Goal: Information Seeking & Learning: Learn about a topic

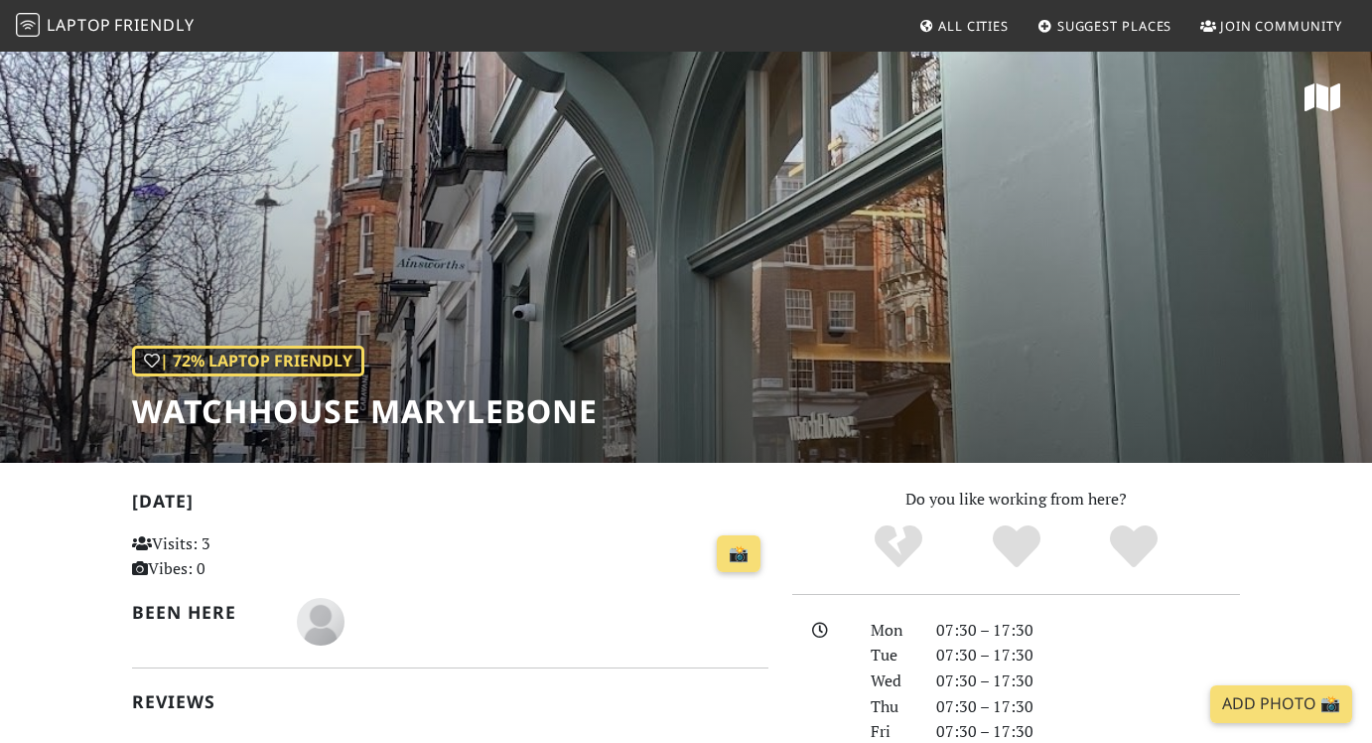
click at [103, 18] on span "Laptop" at bounding box center [79, 25] width 65 height 22
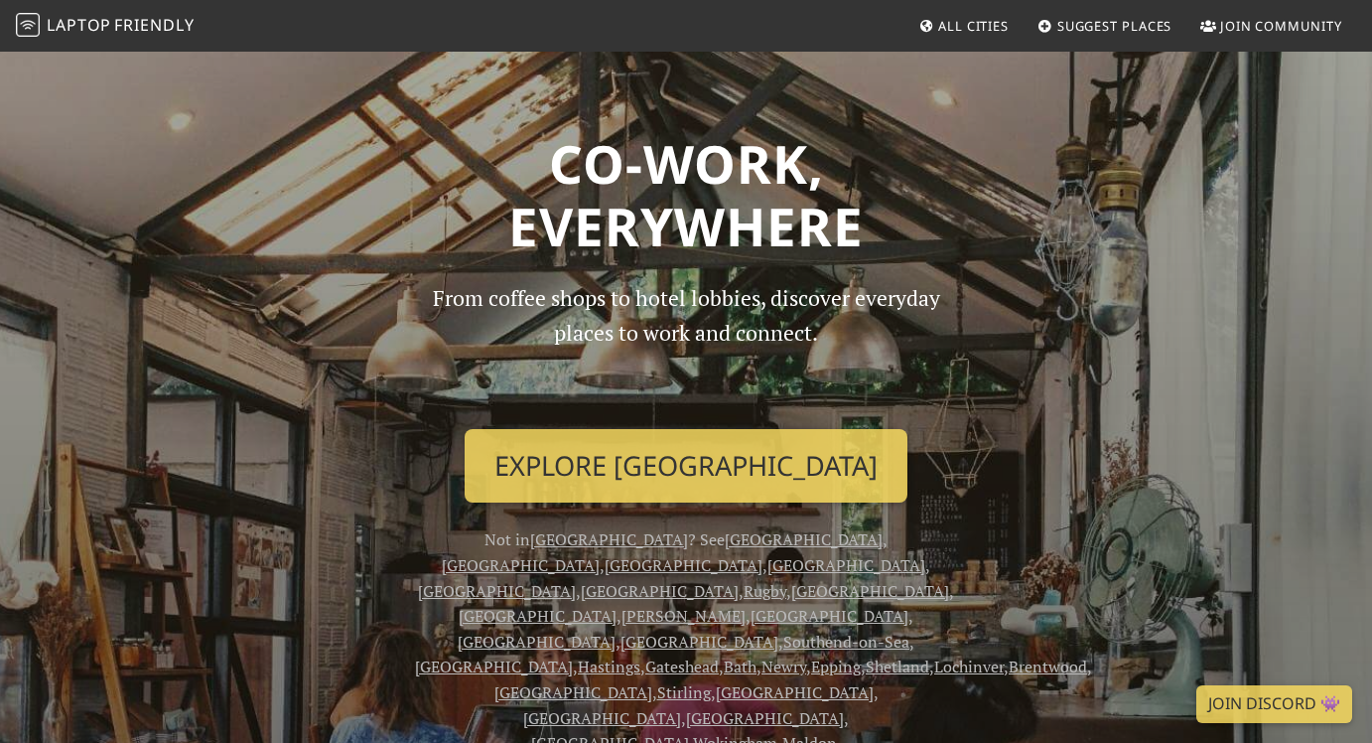
click at [945, 29] on span "All Cities" at bounding box center [973, 26] width 70 height 18
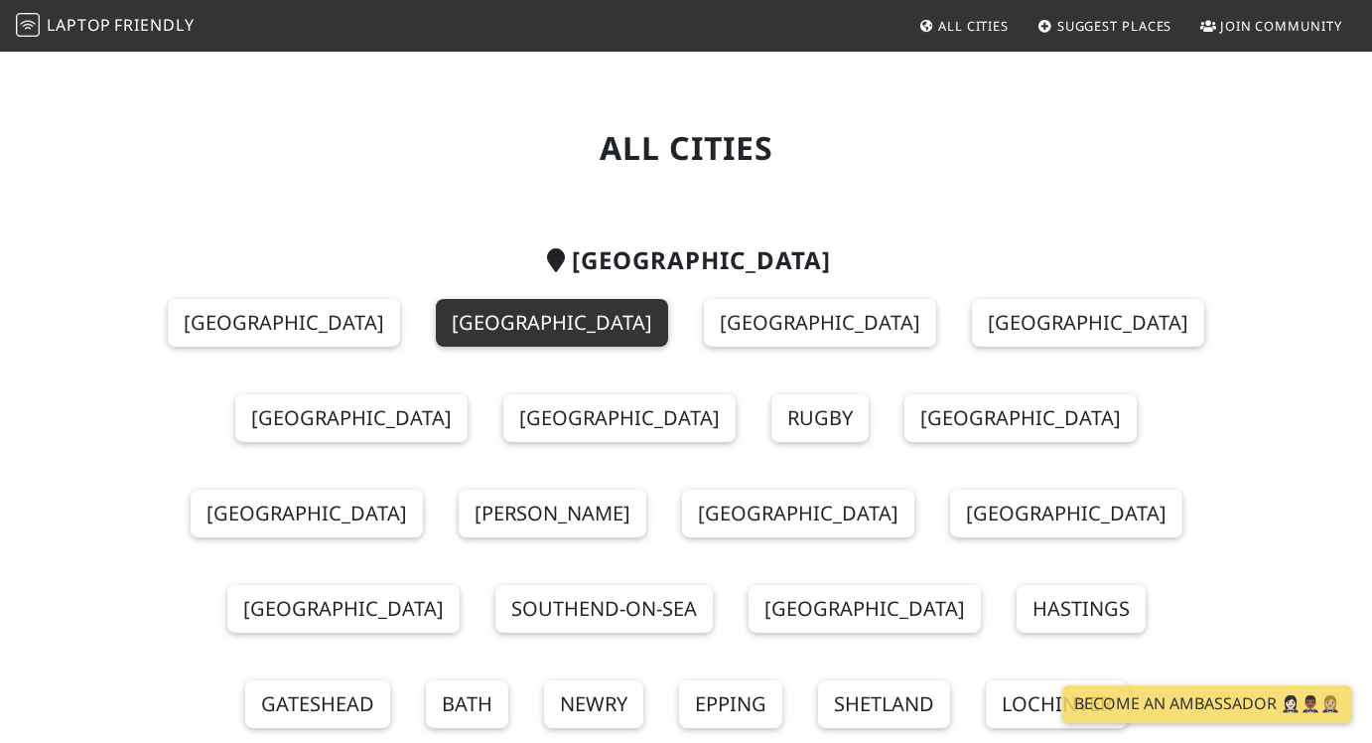
click at [525, 311] on link "London" at bounding box center [552, 323] width 232 height 48
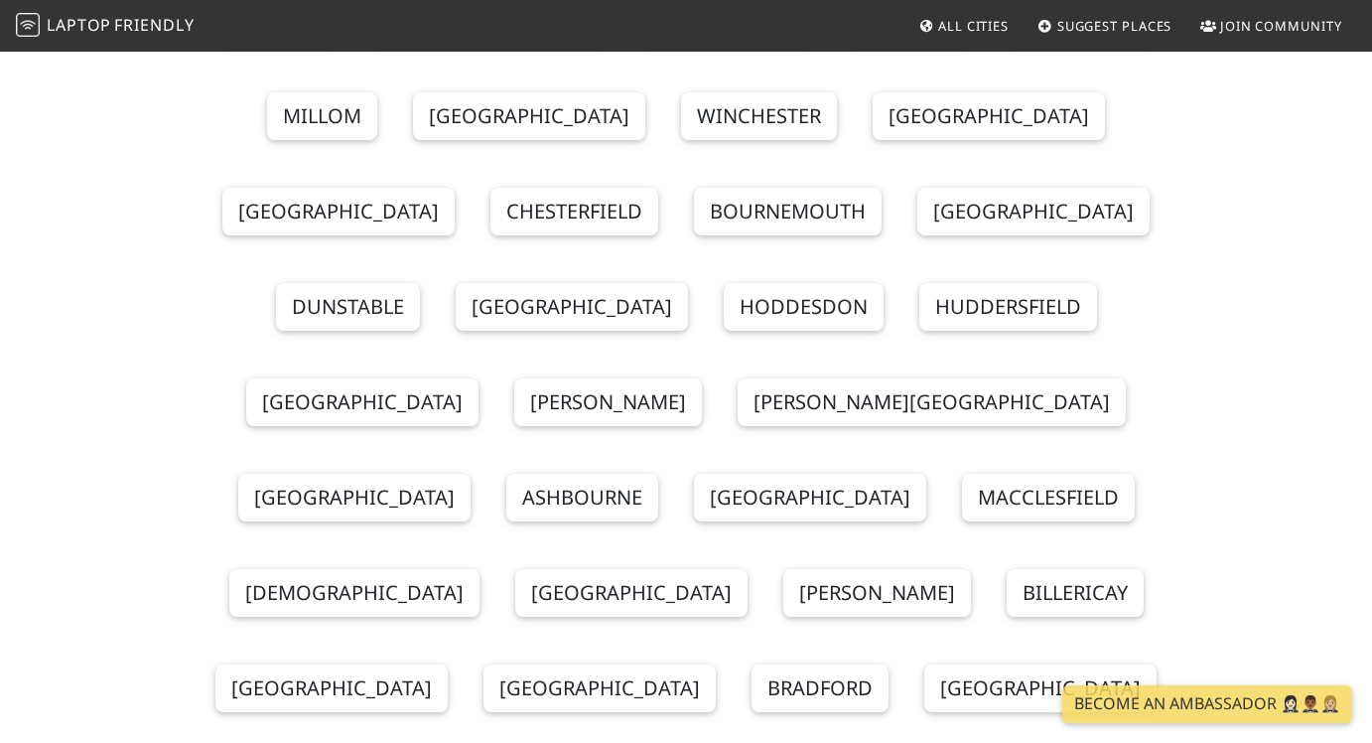
scroll to position [1040, 0]
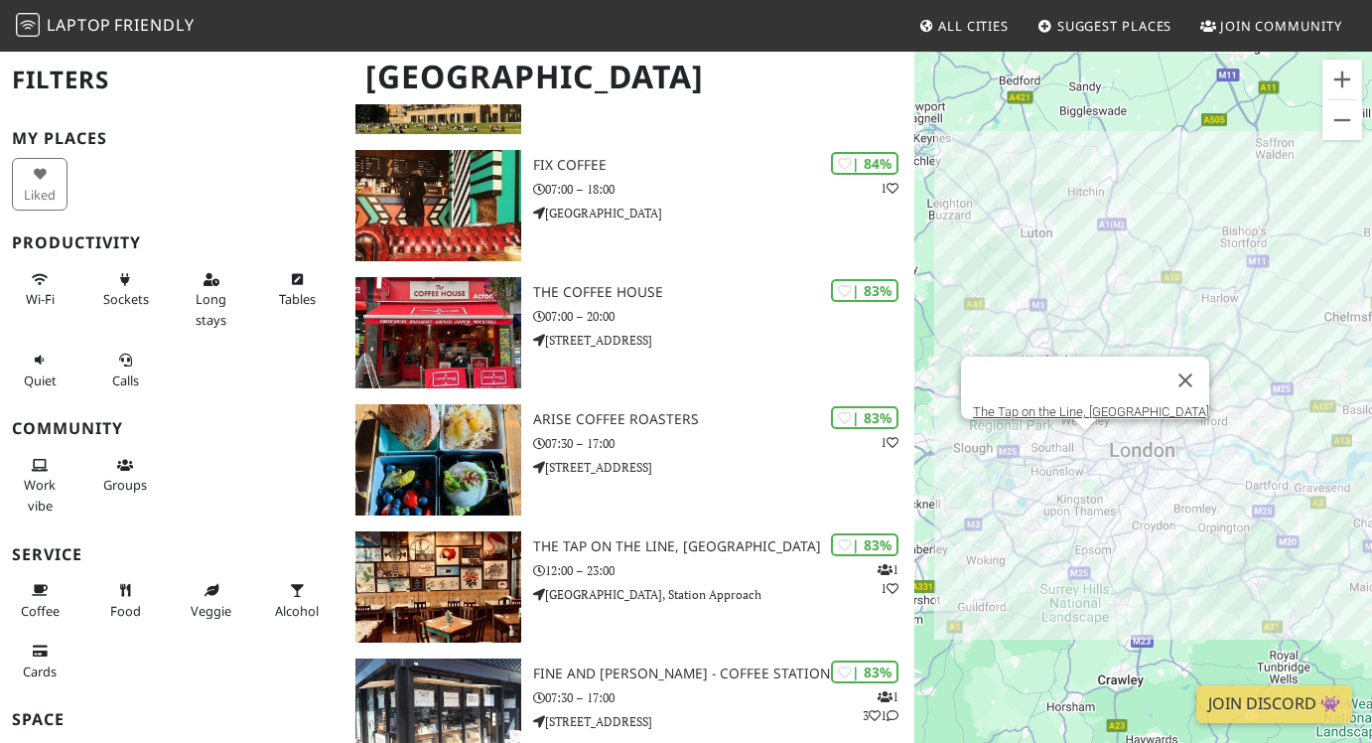
scroll to position [4450, 0]
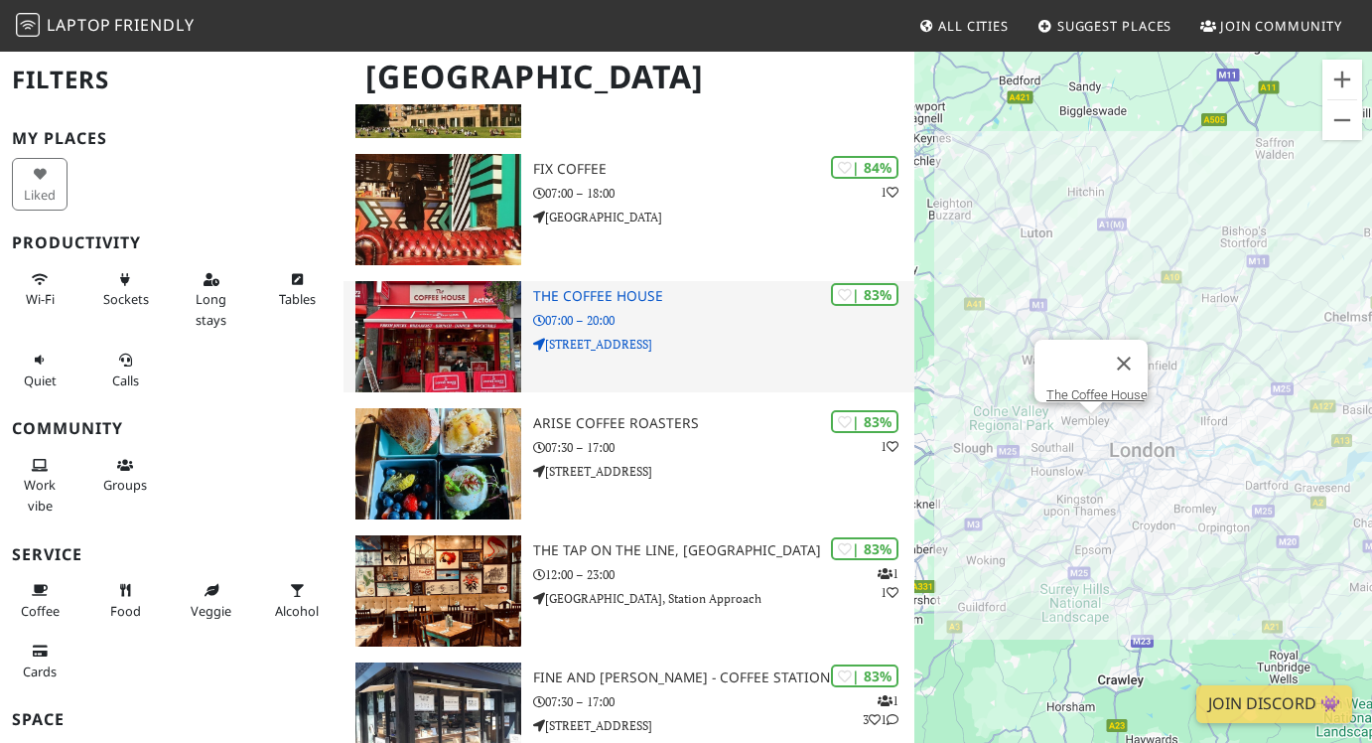
click at [662, 311] on p "07:00 – 20:00" at bounding box center [723, 320] width 381 height 19
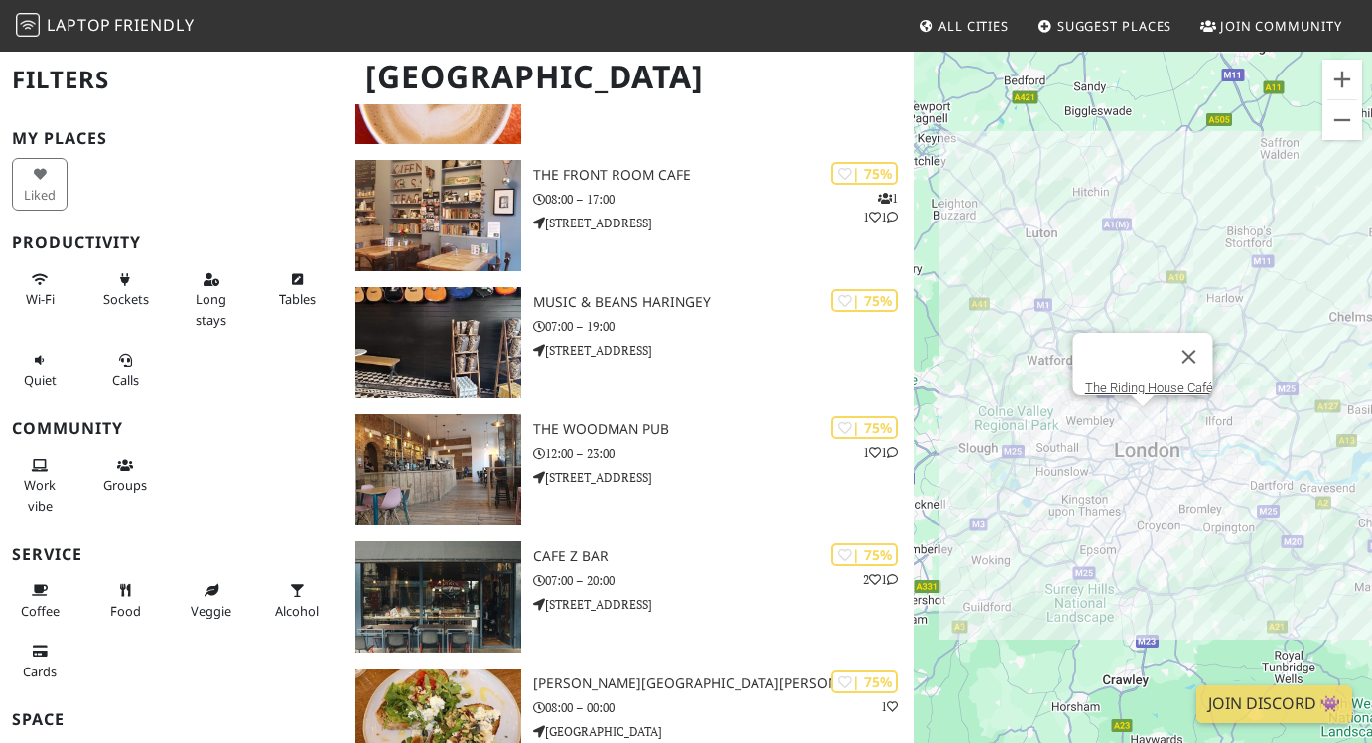
scroll to position [11559, 0]
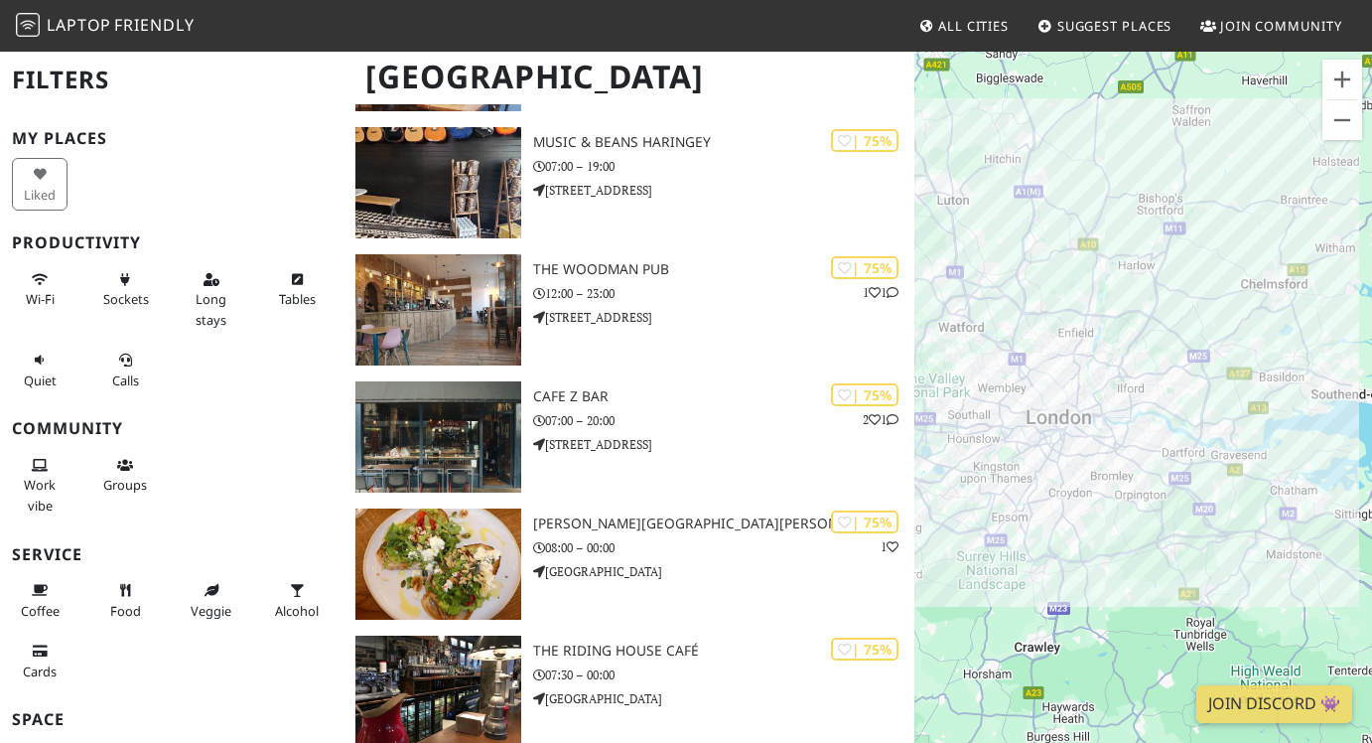
drag, startPoint x: 1048, startPoint y: 646, endPoint x: 854, endPoint y: 604, distance: 199.2
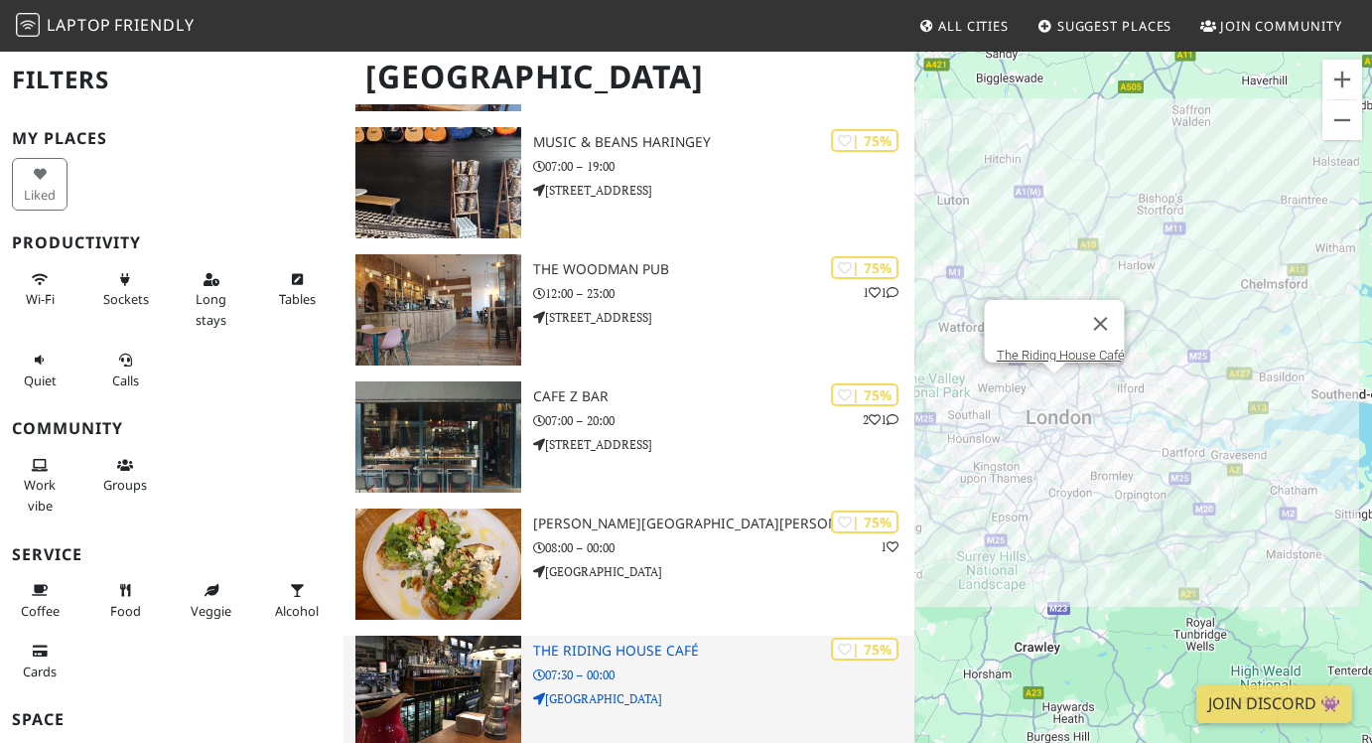
click at [603, 642] on h3 "The Riding House Café" at bounding box center [723, 650] width 381 height 17
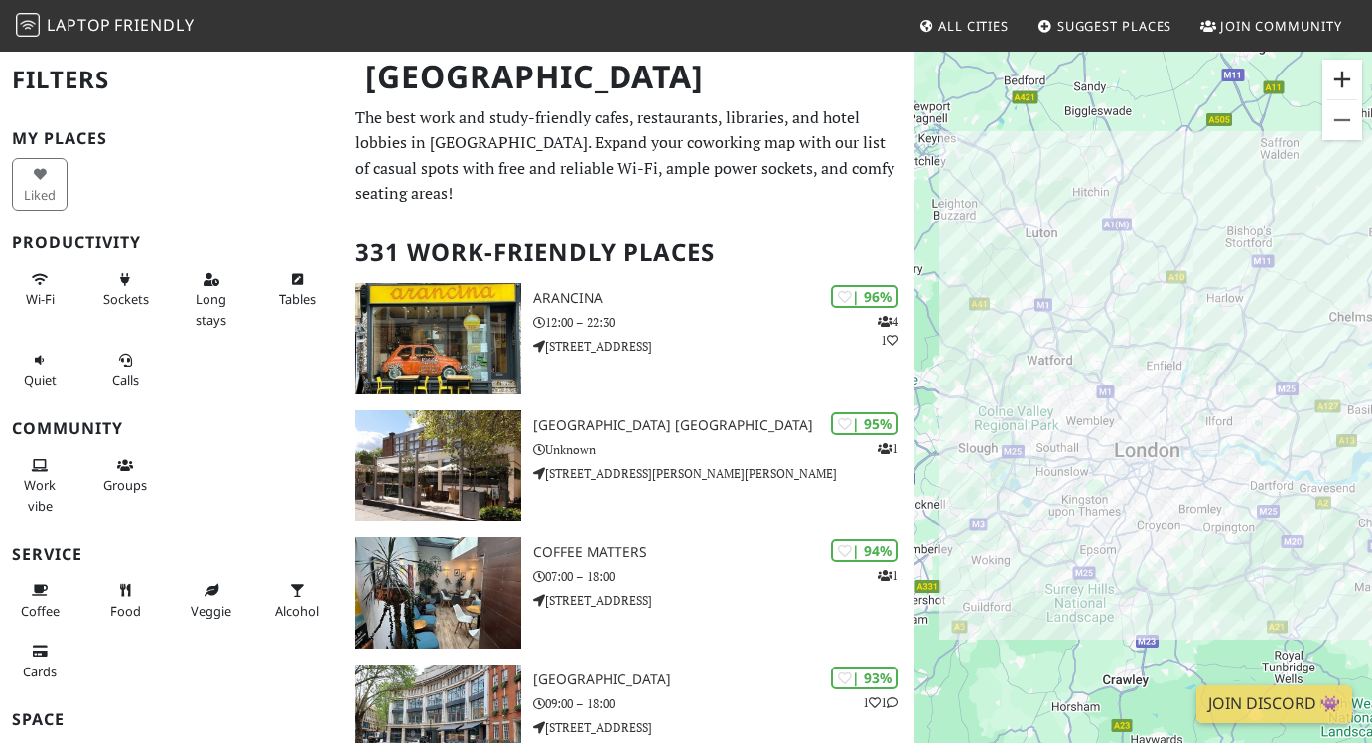
click at [1335, 78] on button "Zoom in" at bounding box center [1342, 80] width 40 height 40
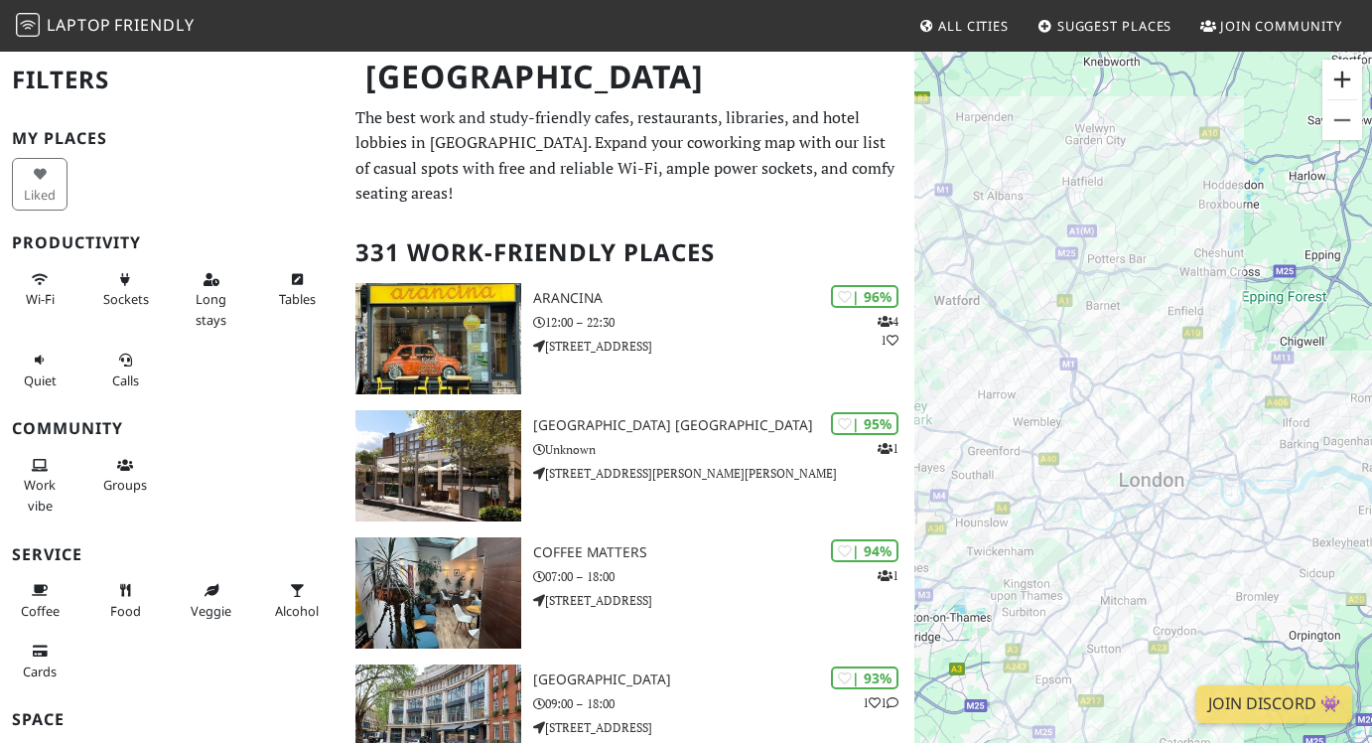
click at [1335, 78] on button "Zoom in" at bounding box center [1342, 80] width 40 height 40
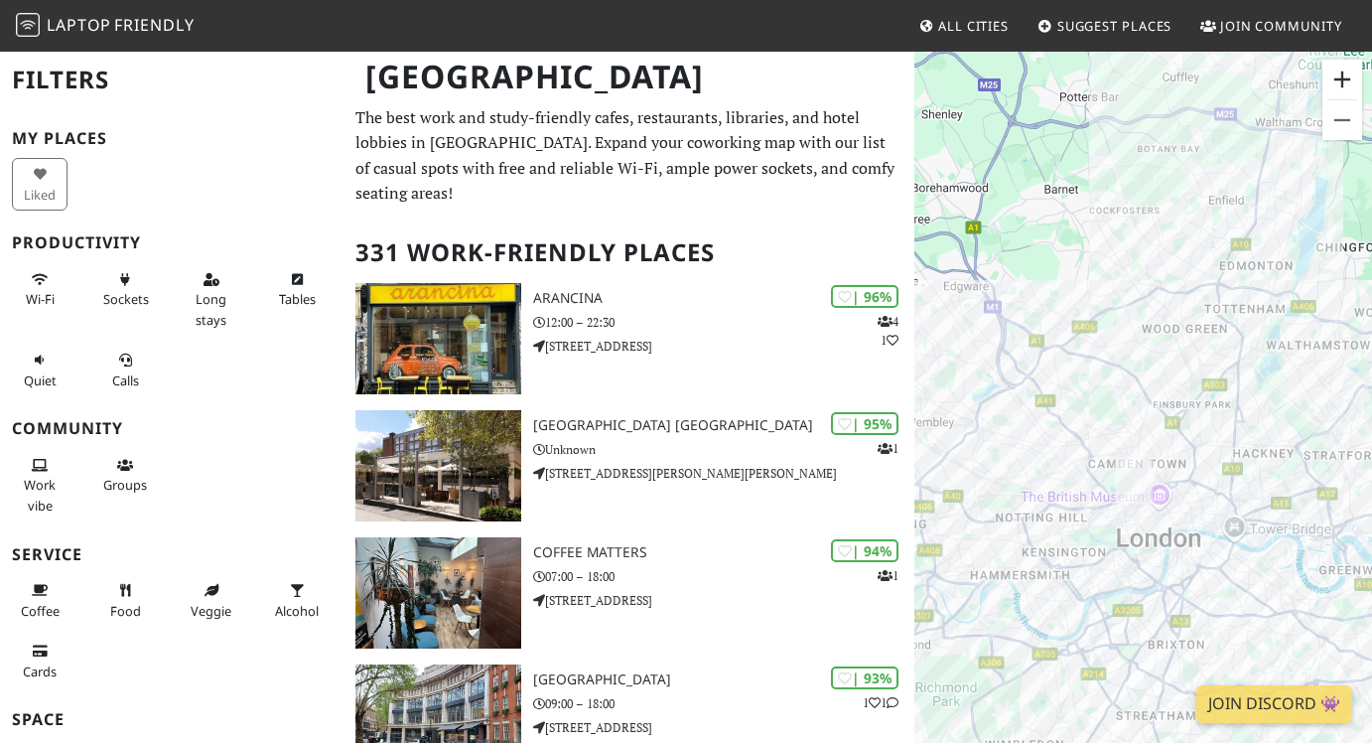
click at [1335, 78] on button "Zoom in" at bounding box center [1342, 80] width 40 height 40
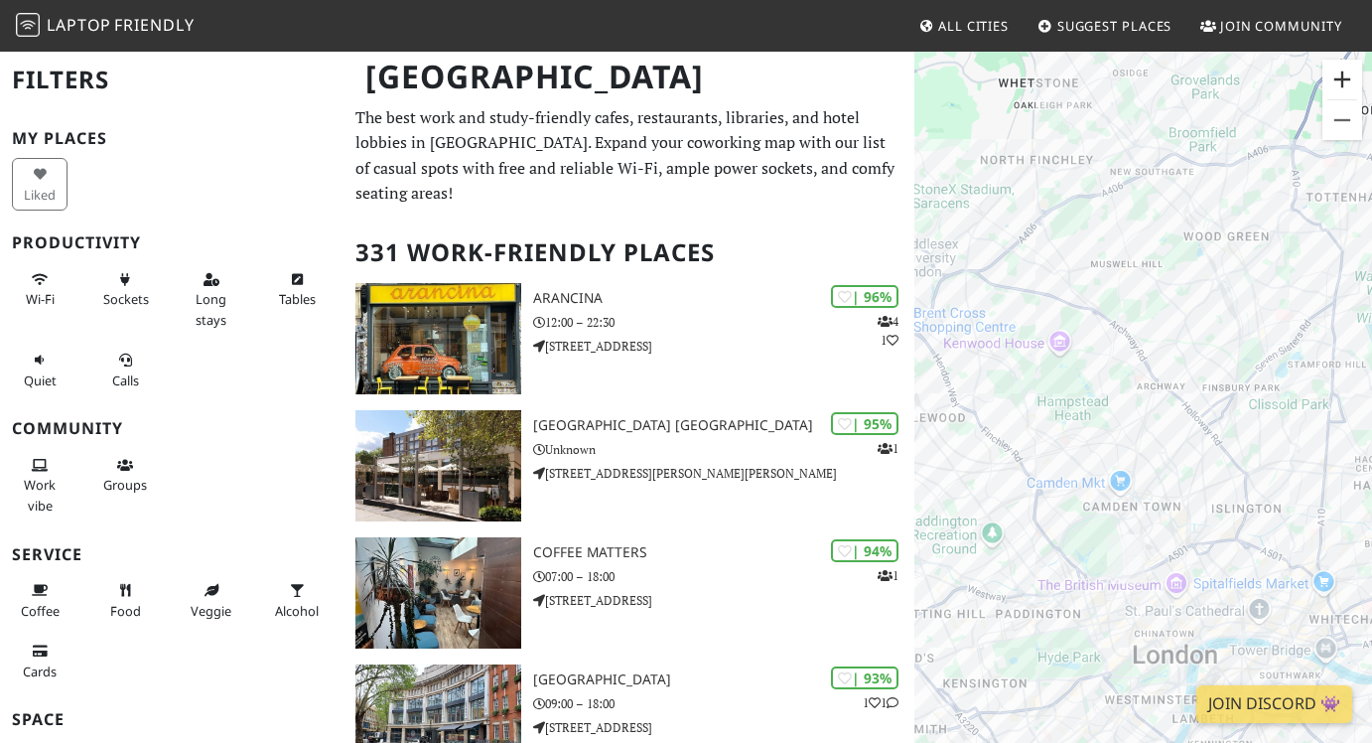
click at [1335, 80] on button "Zoom in" at bounding box center [1342, 80] width 40 height 40
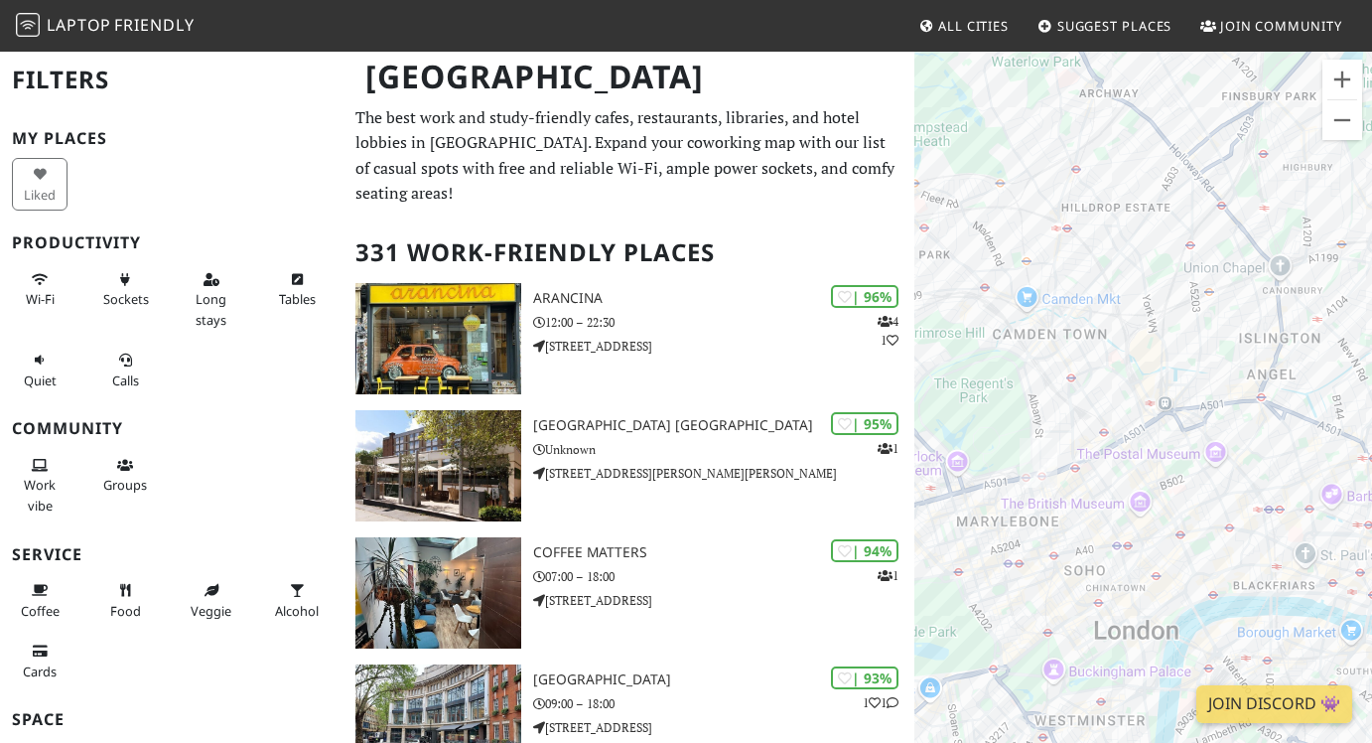
drag, startPoint x: 1225, startPoint y: 566, endPoint x: 1150, endPoint y: 297, distance: 279.4
click at [1150, 297] on div "To navigate, press the arrow keys." at bounding box center [1143, 421] width 458 height 743
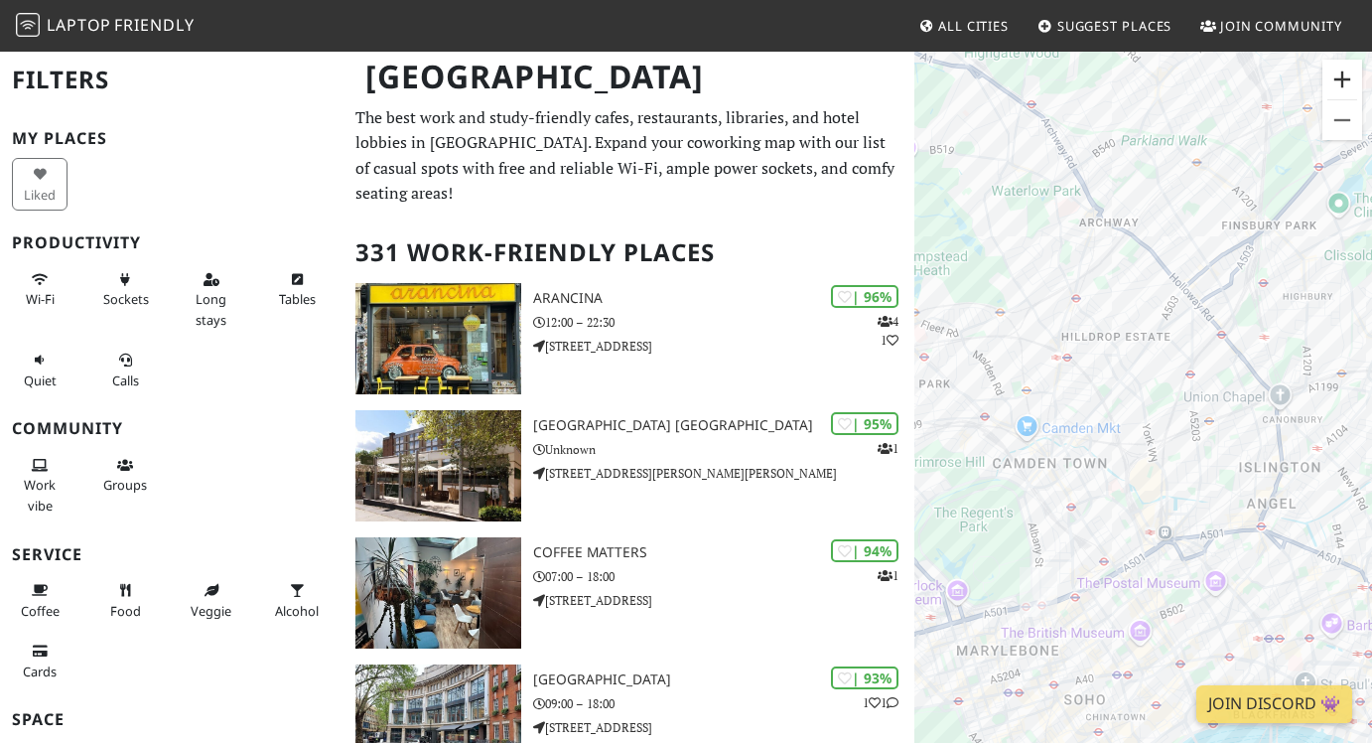
click at [1335, 86] on button "Zoom in" at bounding box center [1342, 80] width 40 height 40
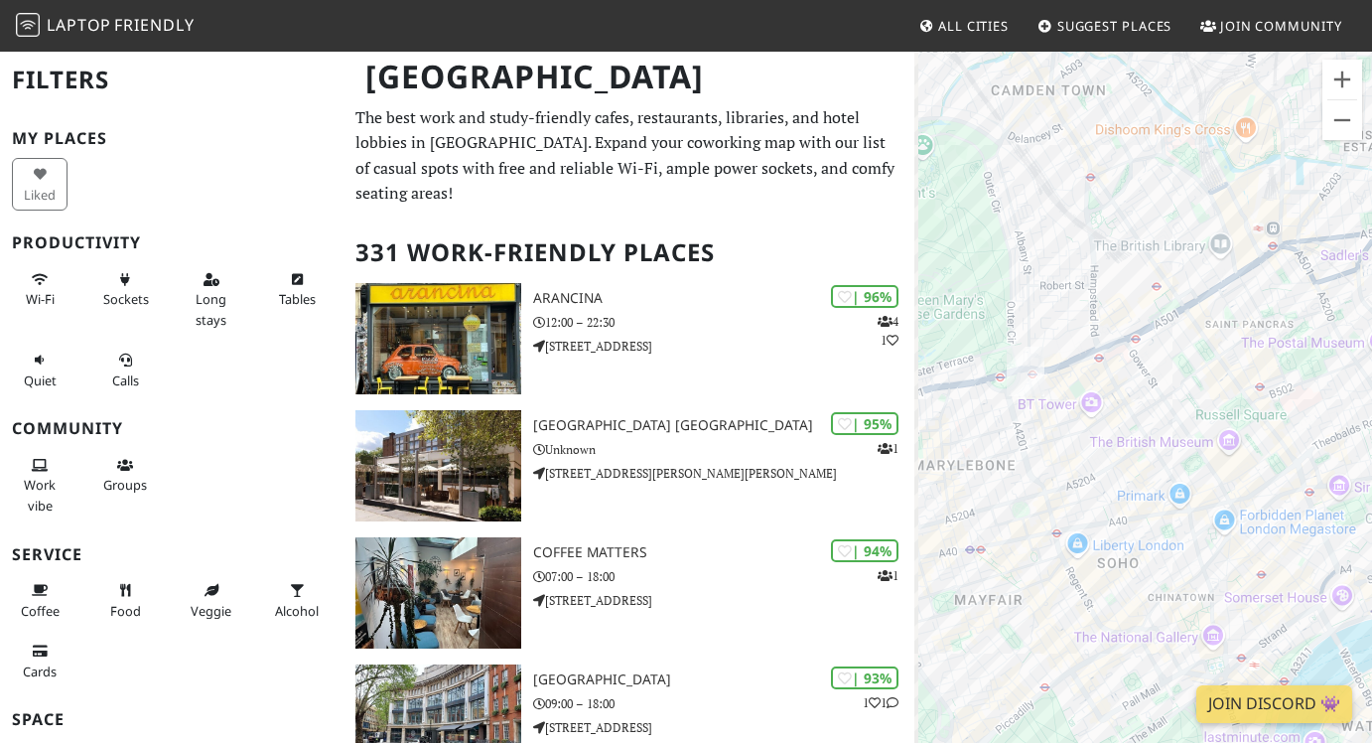
drag, startPoint x: 1151, startPoint y: 449, endPoint x: 1262, endPoint y: 21, distance: 442.1
click at [1262, 21] on body "Laptop Friendly All Cities Suggest Places Join Community London Filters My Plac…" at bounding box center [686, 371] width 1372 height 743
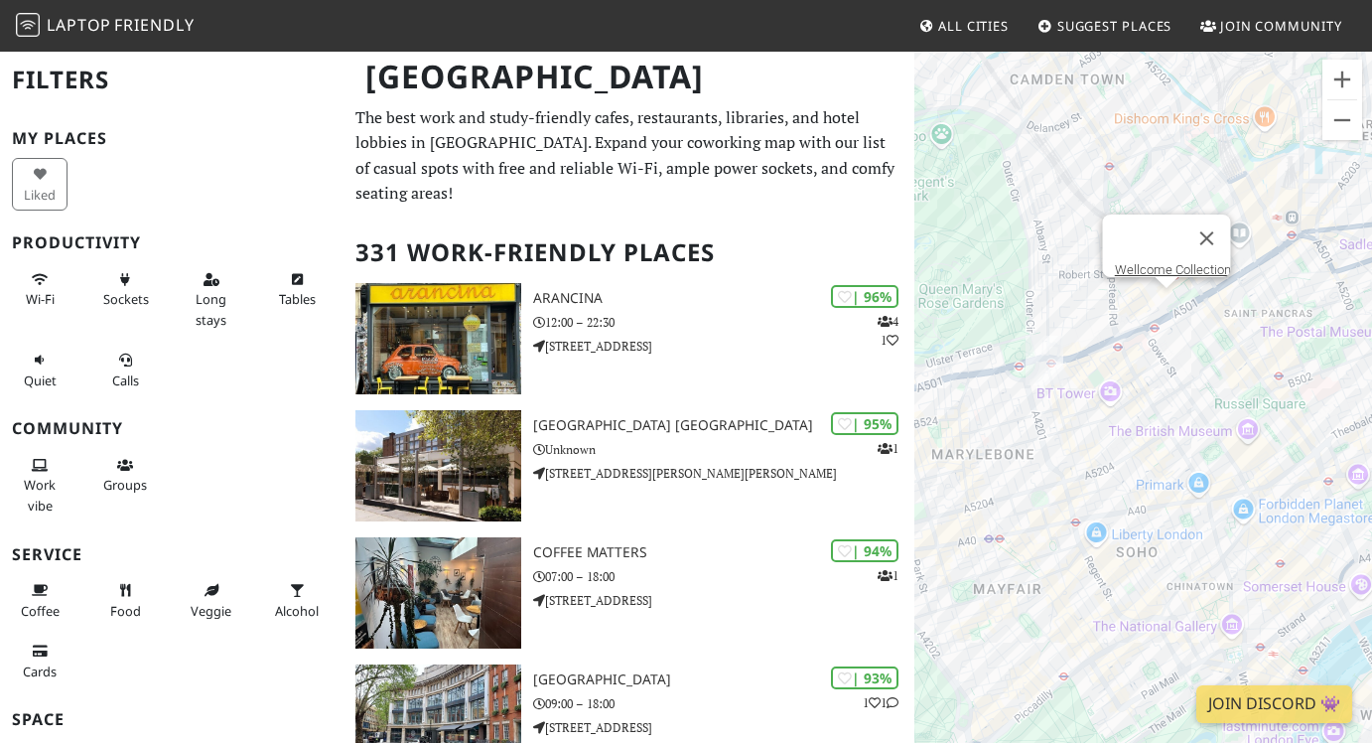
click at [1174, 312] on div "To navigate, press the arrow keys. Wellcome Collection" at bounding box center [1143, 421] width 458 height 743
click at [1215, 222] on button "Close" at bounding box center [1206, 238] width 48 height 48
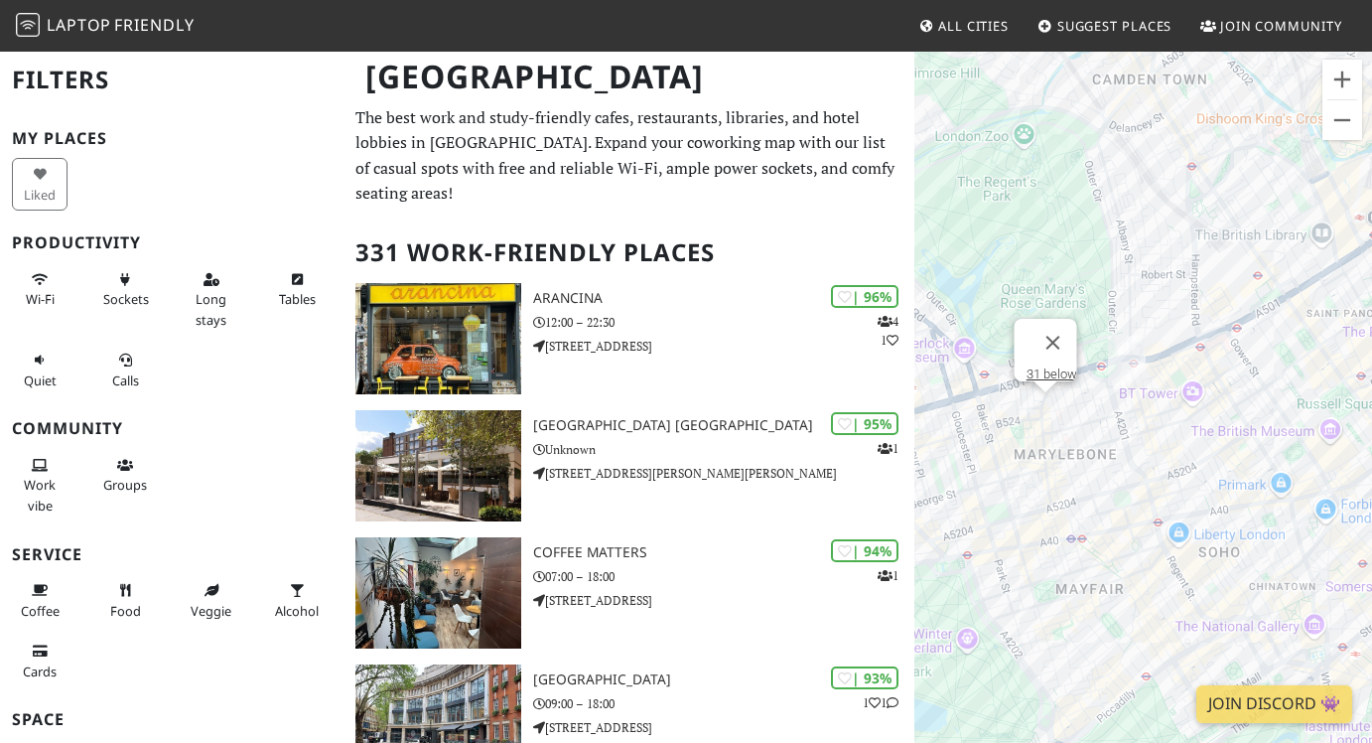
click at [1042, 409] on div "To navigate, press the arrow keys. 31 below" at bounding box center [1143, 421] width 458 height 743
click at [1038, 366] on link "31 below" at bounding box center [1051, 373] width 51 height 15
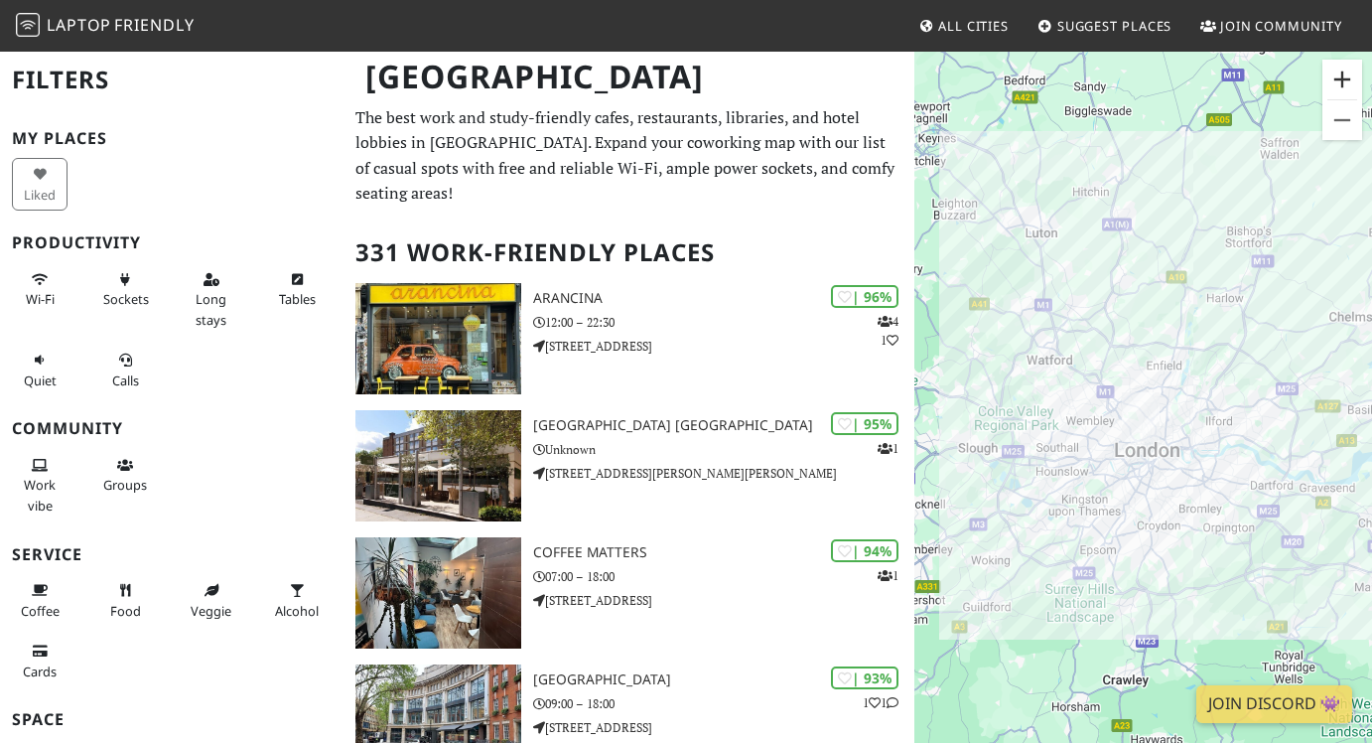
click at [1340, 93] on button "Zoom in" at bounding box center [1342, 80] width 40 height 40
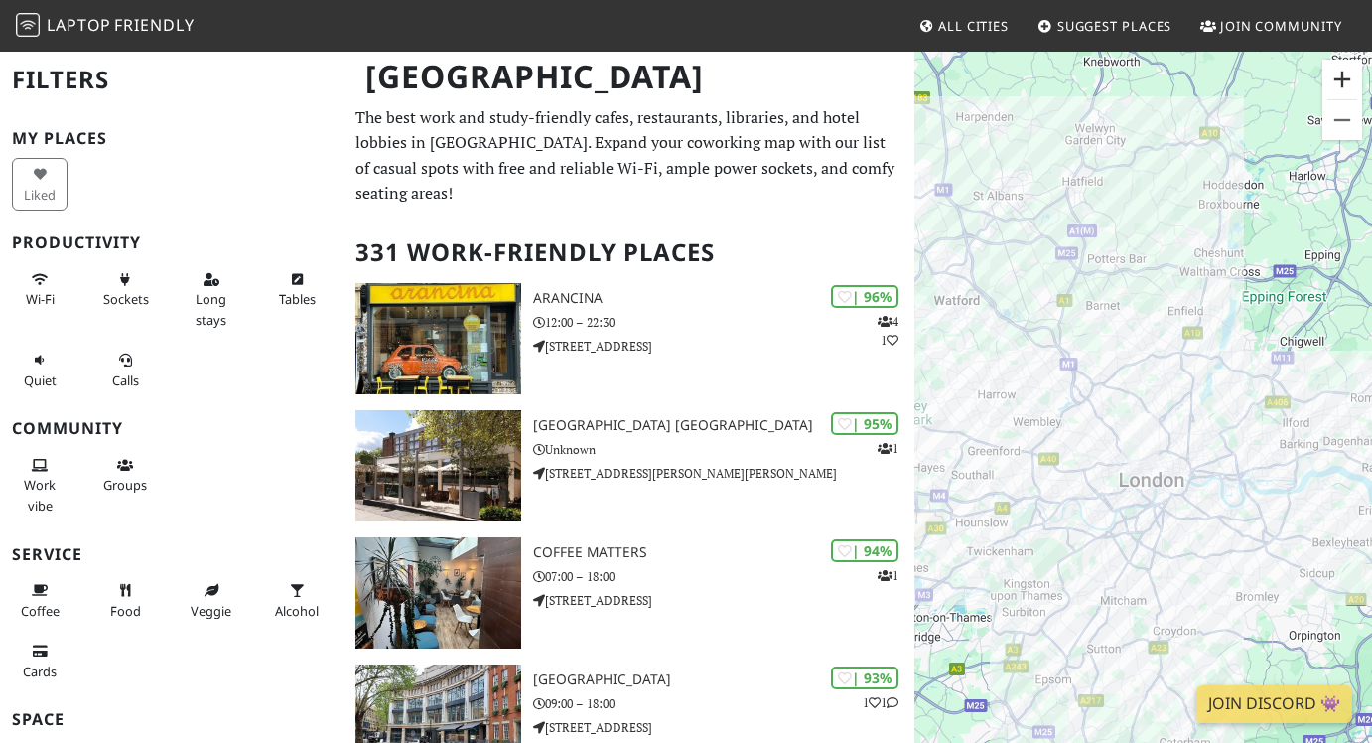
click at [1340, 84] on button "Zoom in" at bounding box center [1342, 80] width 40 height 40
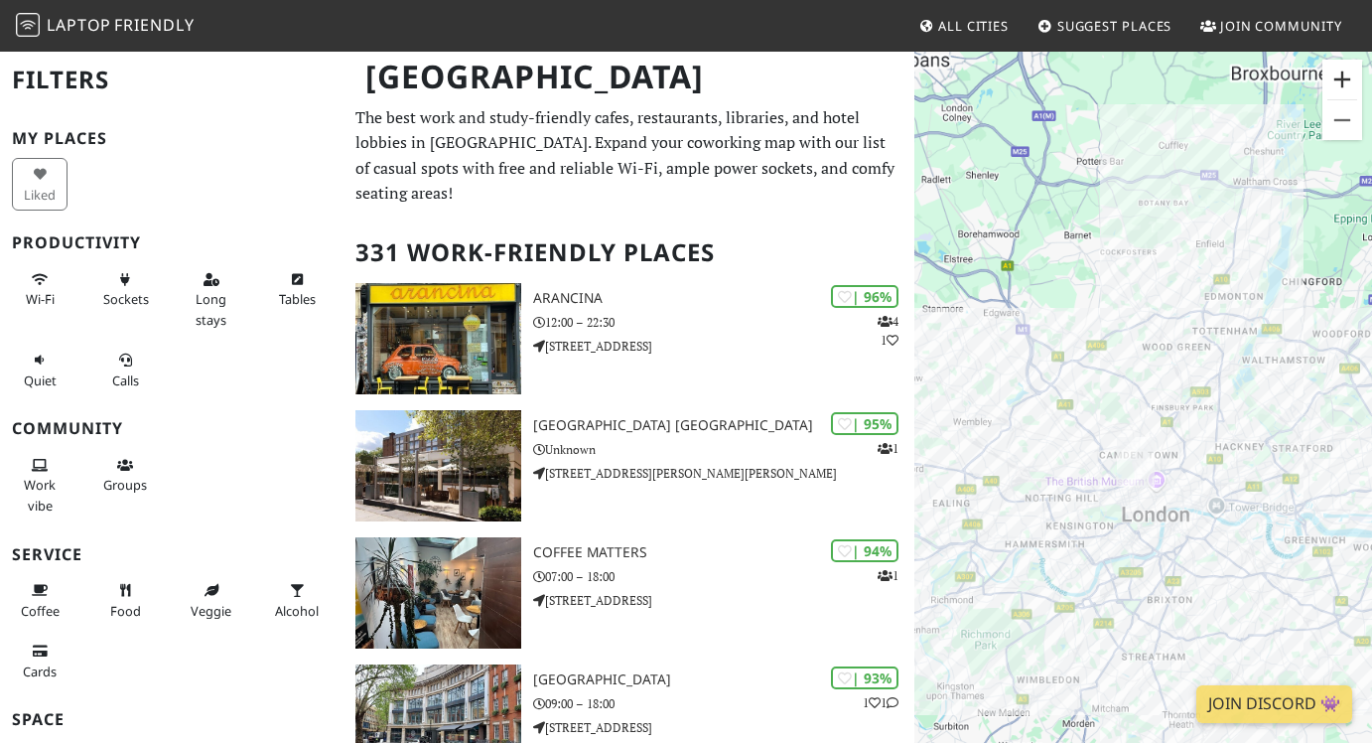
click at [1340, 84] on button "Zoom in" at bounding box center [1342, 80] width 40 height 40
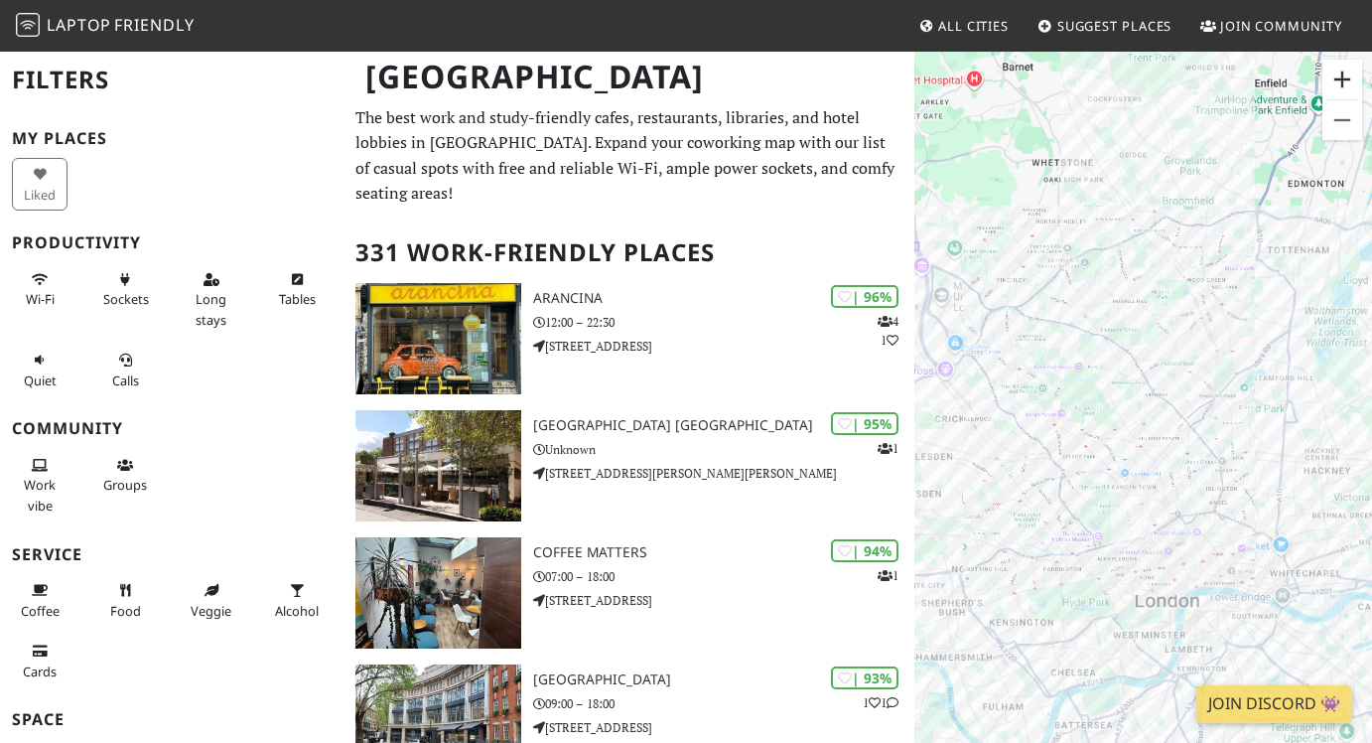
click at [1340, 84] on button "Zoom in" at bounding box center [1342, 80] width 40 height 40
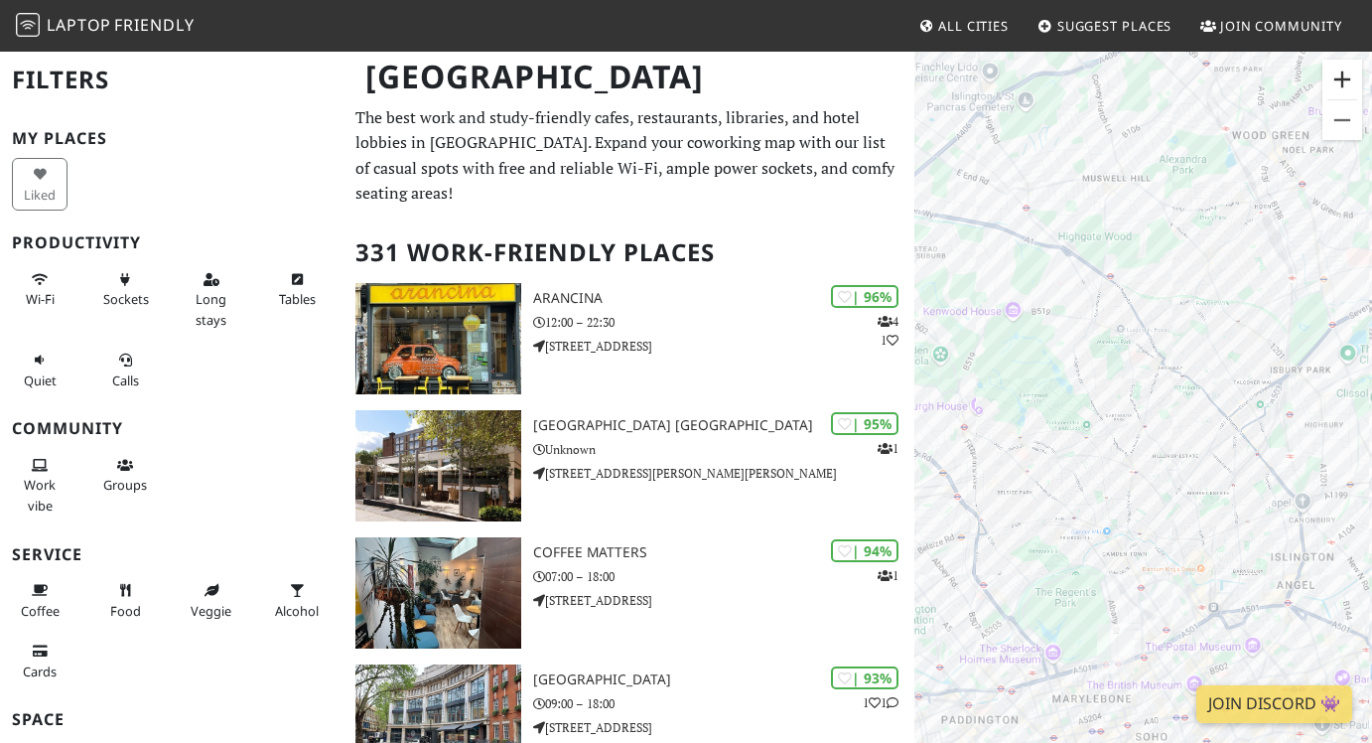
click at [1340, 84] on button "Zoom in" at bounding box center [1342, 80] width 40 height 40
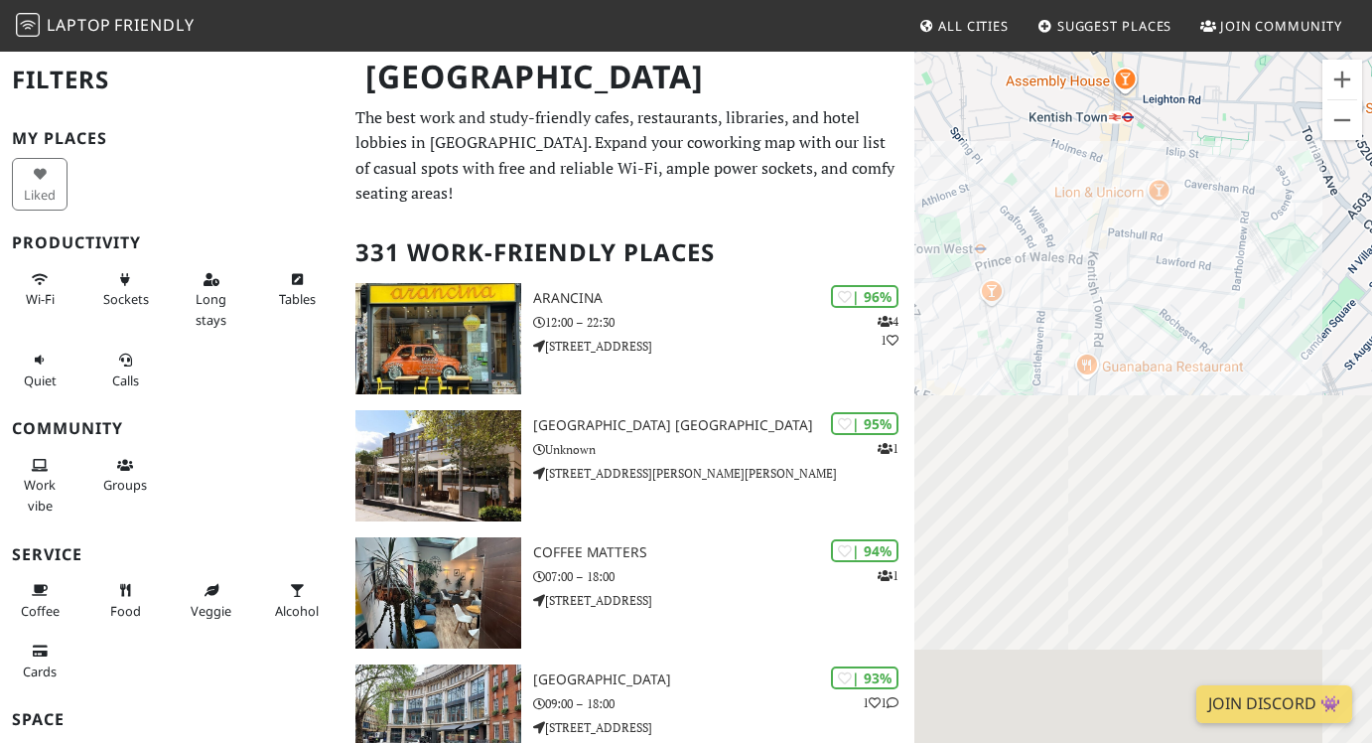
drag, startPoint x: 1292, startPoint y: 499, endPoint x: 1329, endPoint y: -98, distance: 598.9
click at [1329, 0] on html "Laptop Friendly All Cities Suggest Places Join Community London Filters My Plac…" at bounding box center [686, 371] width 1372 height 743
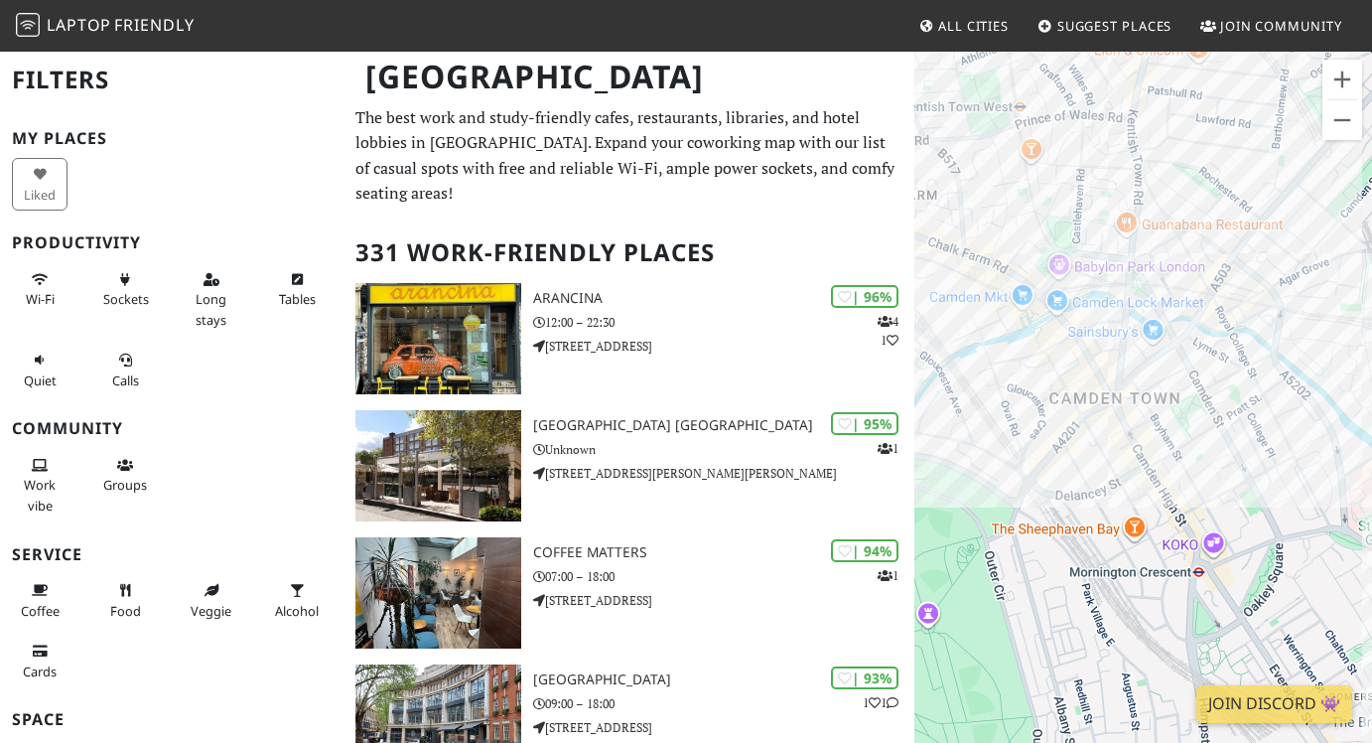
drag, startPoint x: 1253, startPoint y: 225, endPoint x: 1284, endPoint y: 90, distance: 138.5
click at [1285, 91] on div "To navigate, press the arrow keys." at bounding box center [1143, 421] width 458 height 743
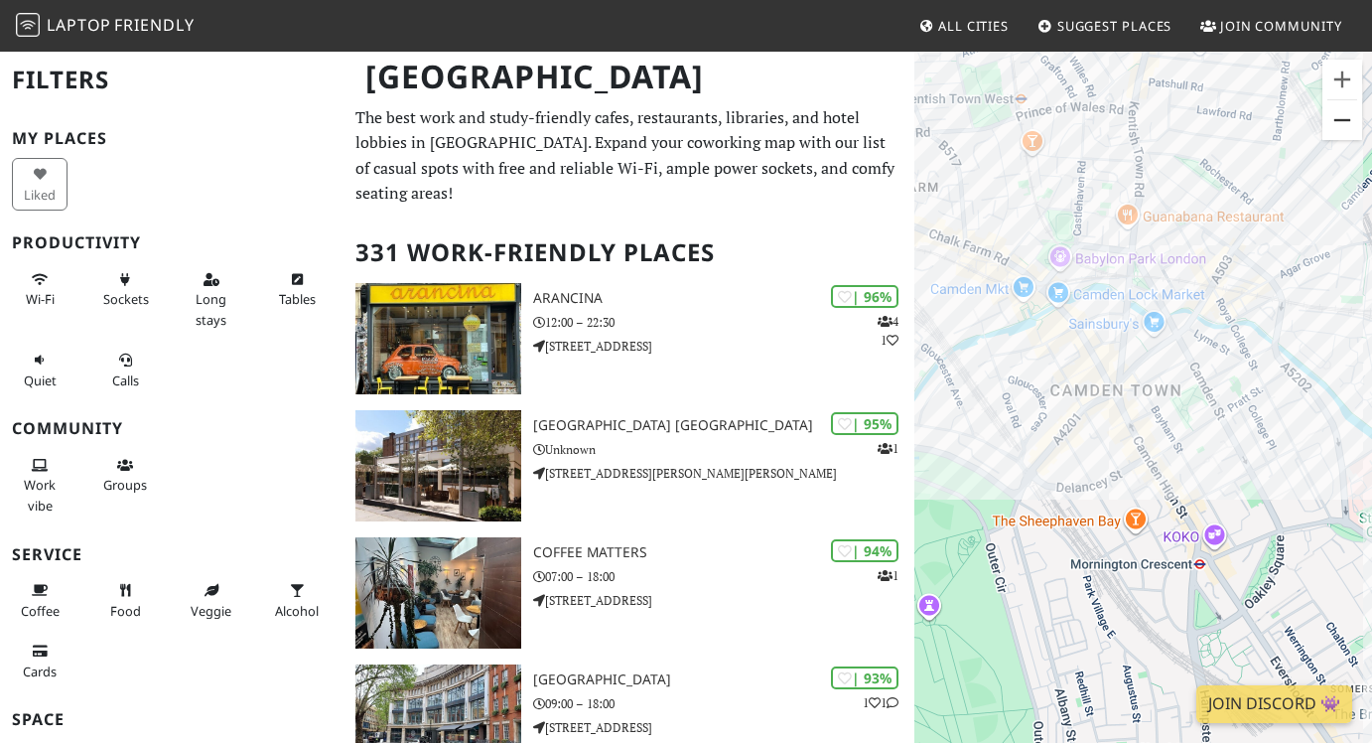
click at [1339, 132] on button "Zoom out" at bounding box center [1342, 120] width 40 height 40
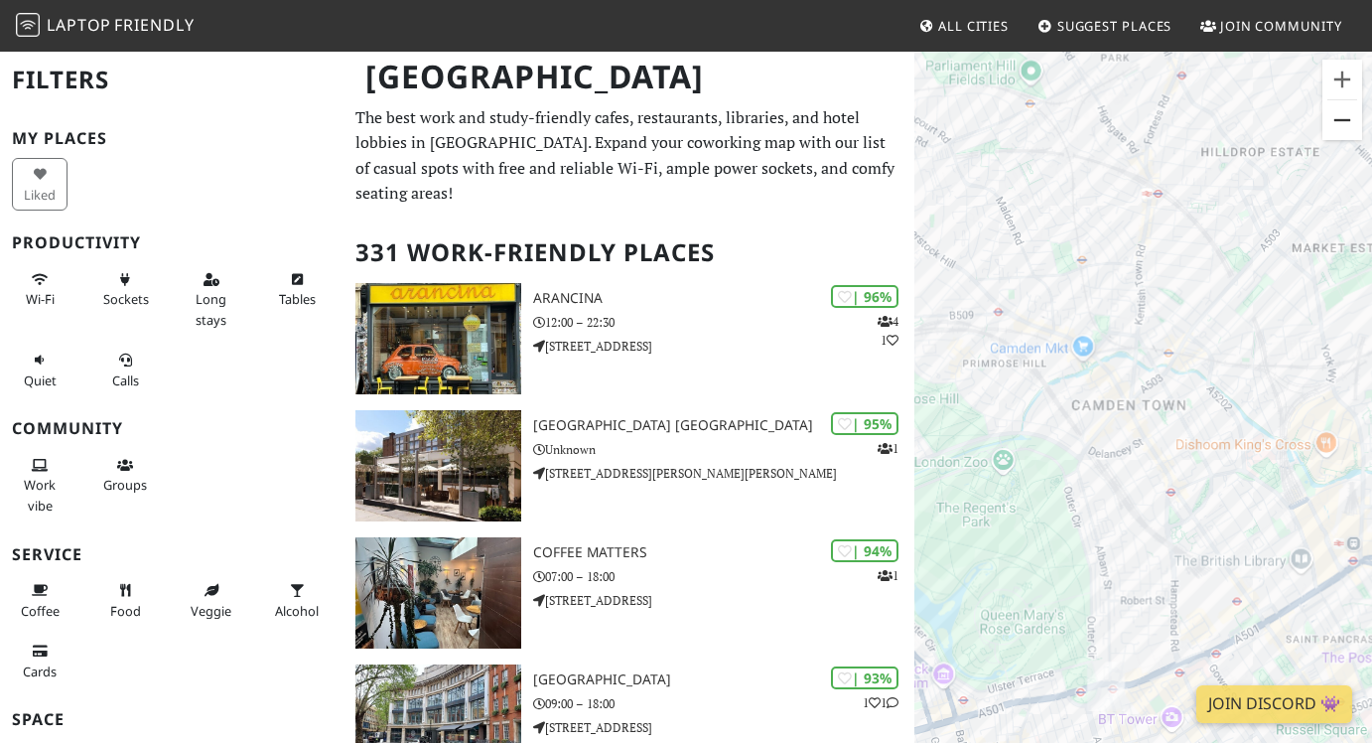
click at [1339, 132] on button "Zoom out" at bounding box center [1342, 120] width 40 height 40
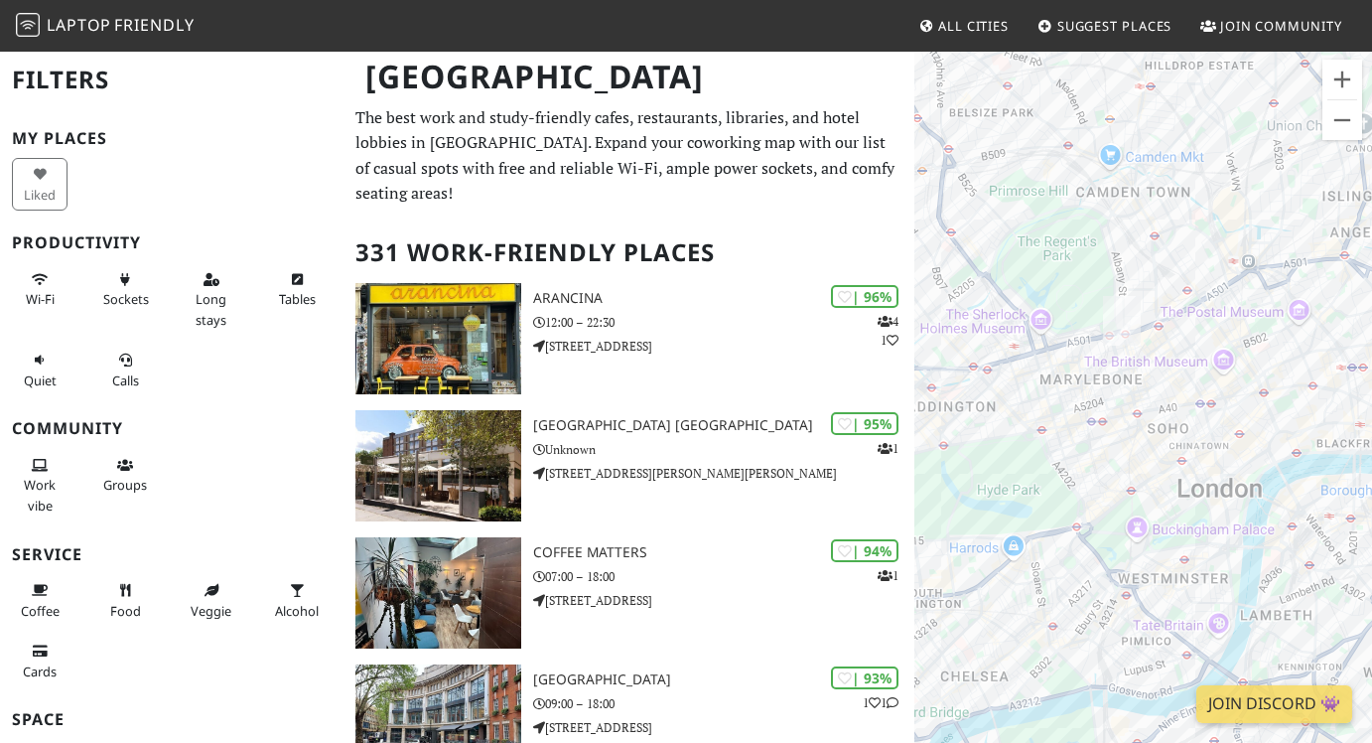
drag, startPoint x: 1301, startPoint y: 382, endPoint x: 1295, endPoint y: 156, distance: 226.4
click at [1295, 156] on div "To navigate, press the arrow keys." at bounding box center [1143, 421] width 458 height 743
click at [1346, 72] on button "Zoom in" at bounding box center [1342, 80] width 40 height 40
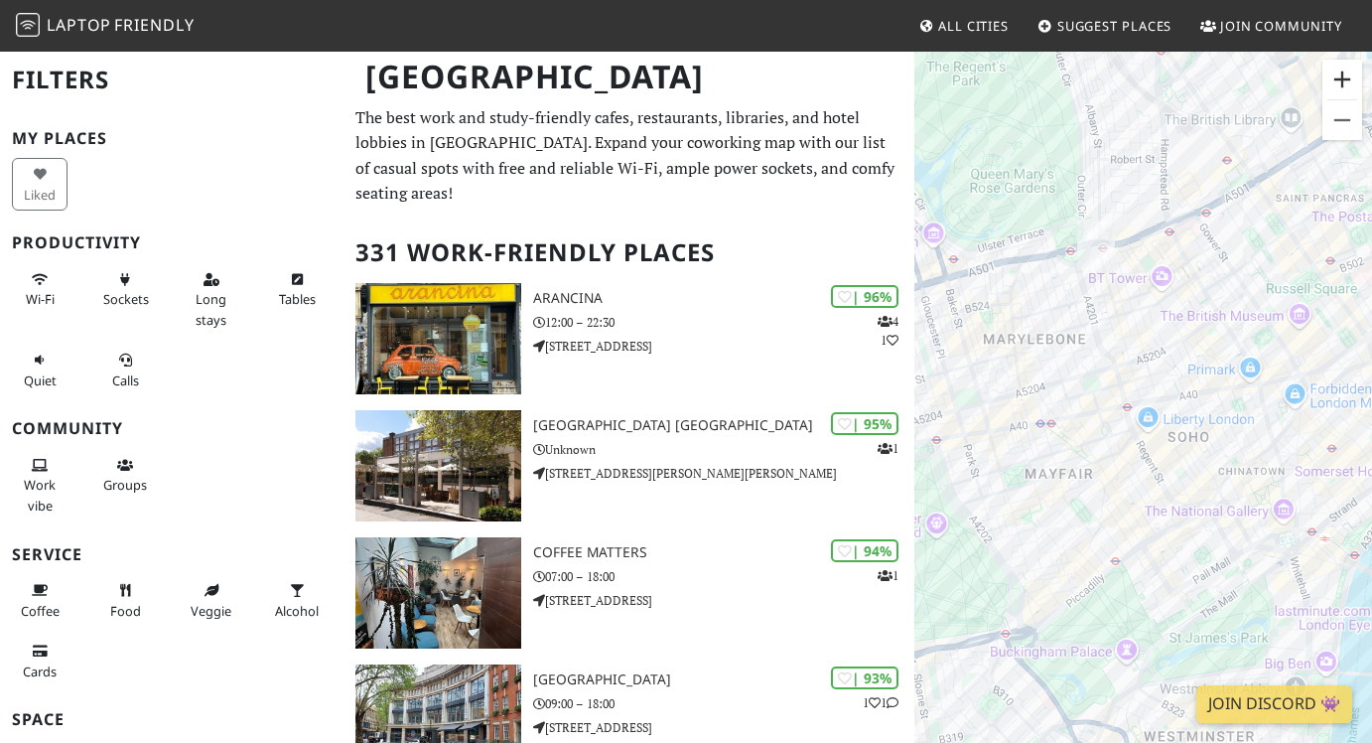
click at [1346, 73] on button "Zoom in" at bounding box center [1342, 80] width 40 height 40
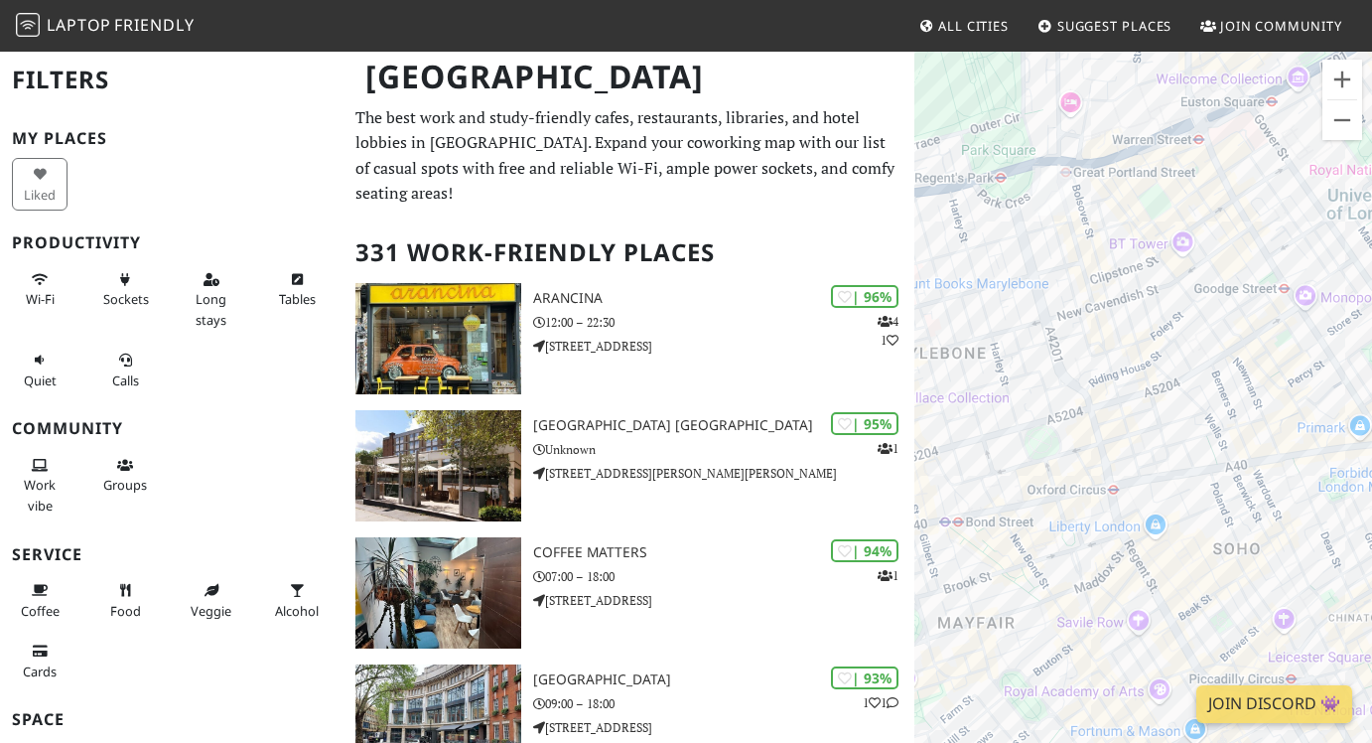
drag, startPoint x: 1251, startPoint y: 189, endPoint x: 1267, endPoint y: 311, distance: 123.1
click at [1267, 311] on div "To navigate, press the arrow keys." at bounding box center [1143, 421] width 458 height 743
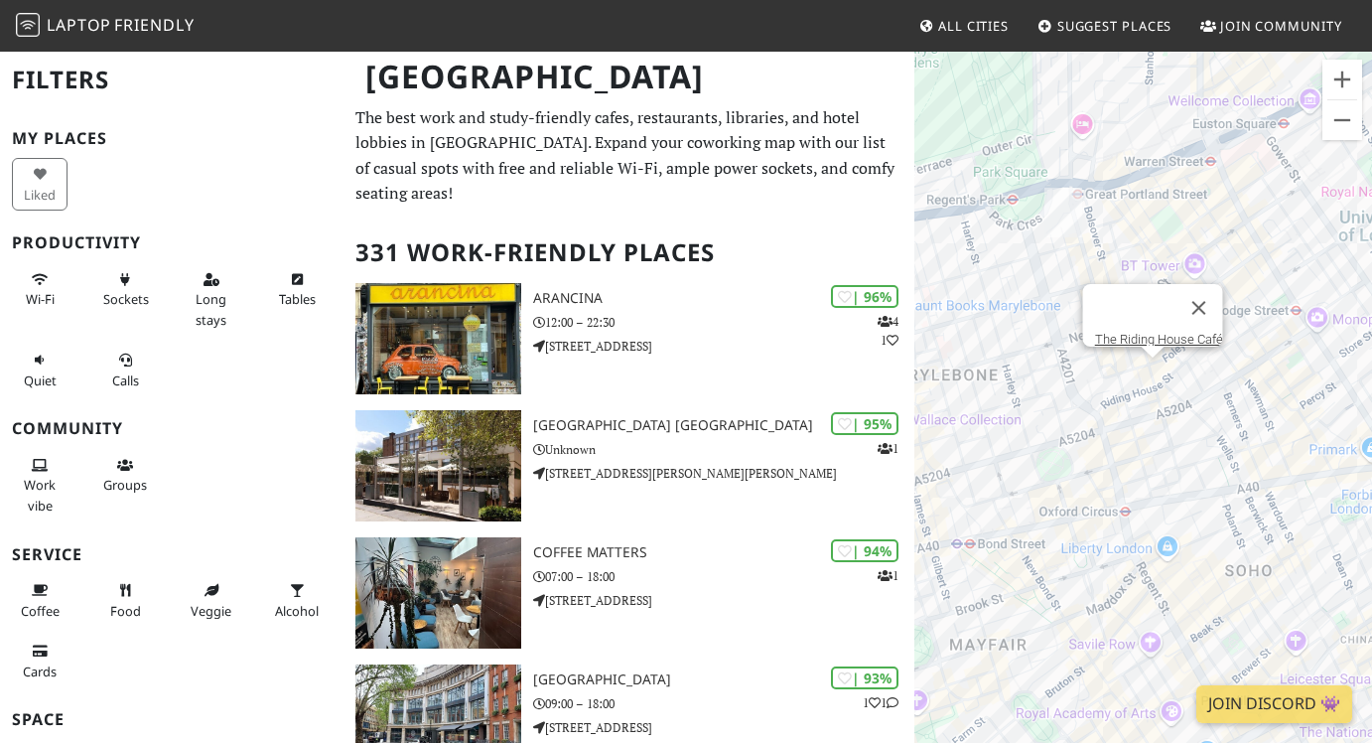
click at [1159, 376] on div "To navigate, press the arrow keys. The Riding House Café" at bounding box center [1143, 421] width 458 height 743
click at [1140, 355] on div at bounding box center [1152, 352] width 25 height 12
click at [1206, 294] on button "Close" at bounding box center [1199, 308] width 48 height 48
click at [1140, 324] on link "Archetype Coffee" at bounding box center [1151, 331] width 96 height 15
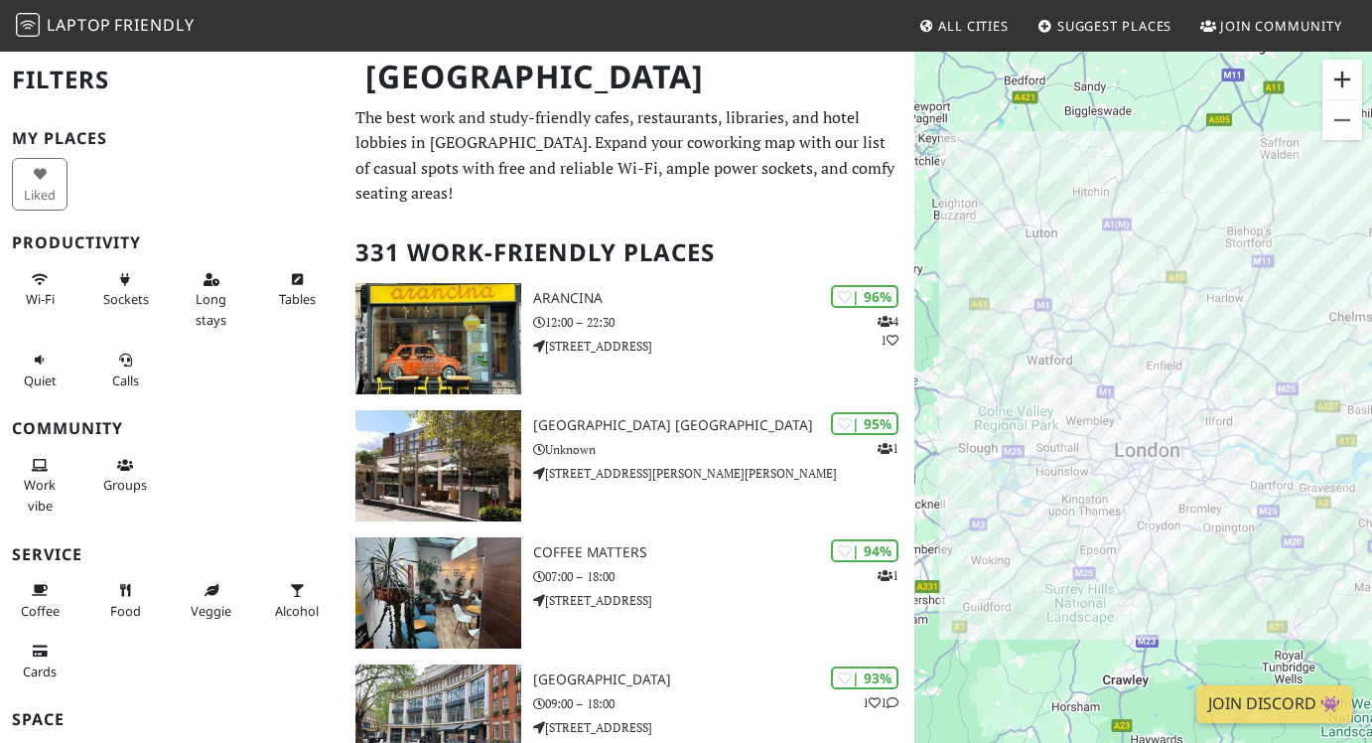
click at [1339, 89] on button "Zoom in" at bounding box center [1342, 80] width 40 height 40
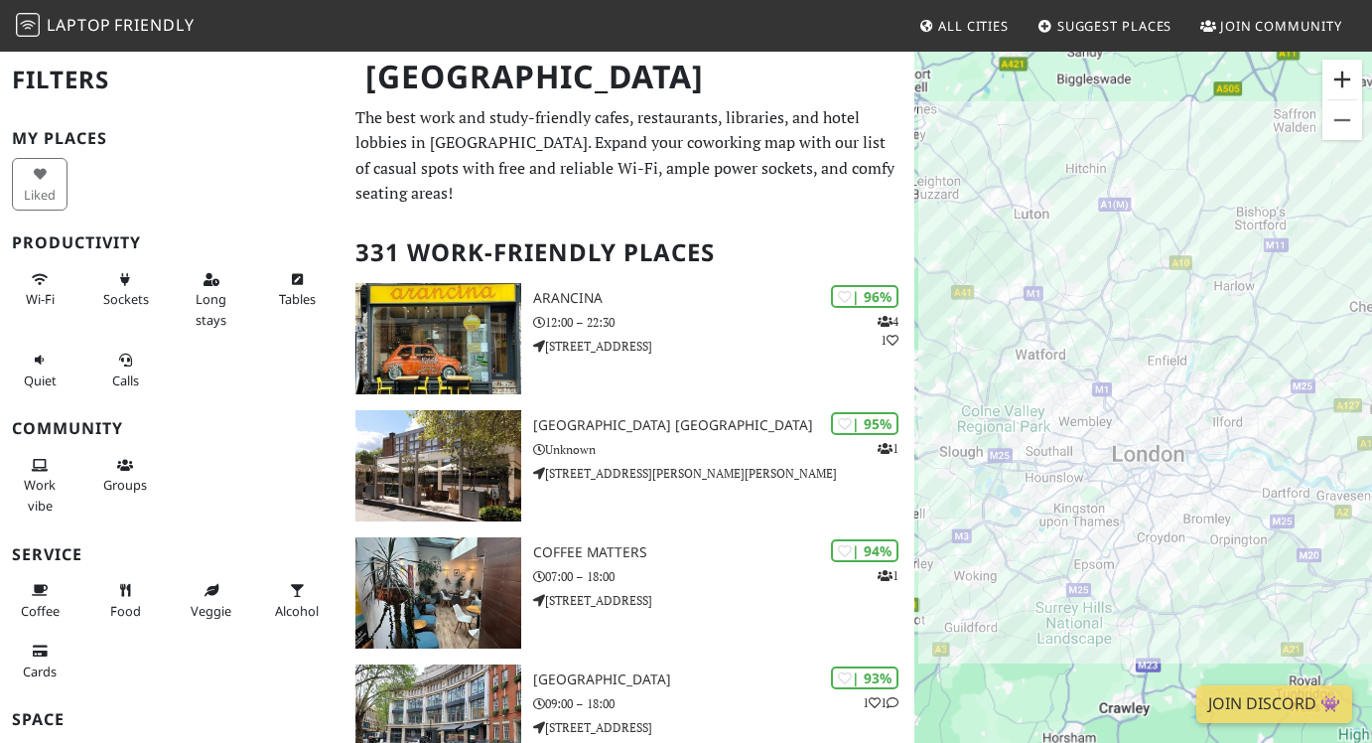
click at [1339, 89] on button "Zoom in" at bounding box center [1342, 80] width 40 height 40
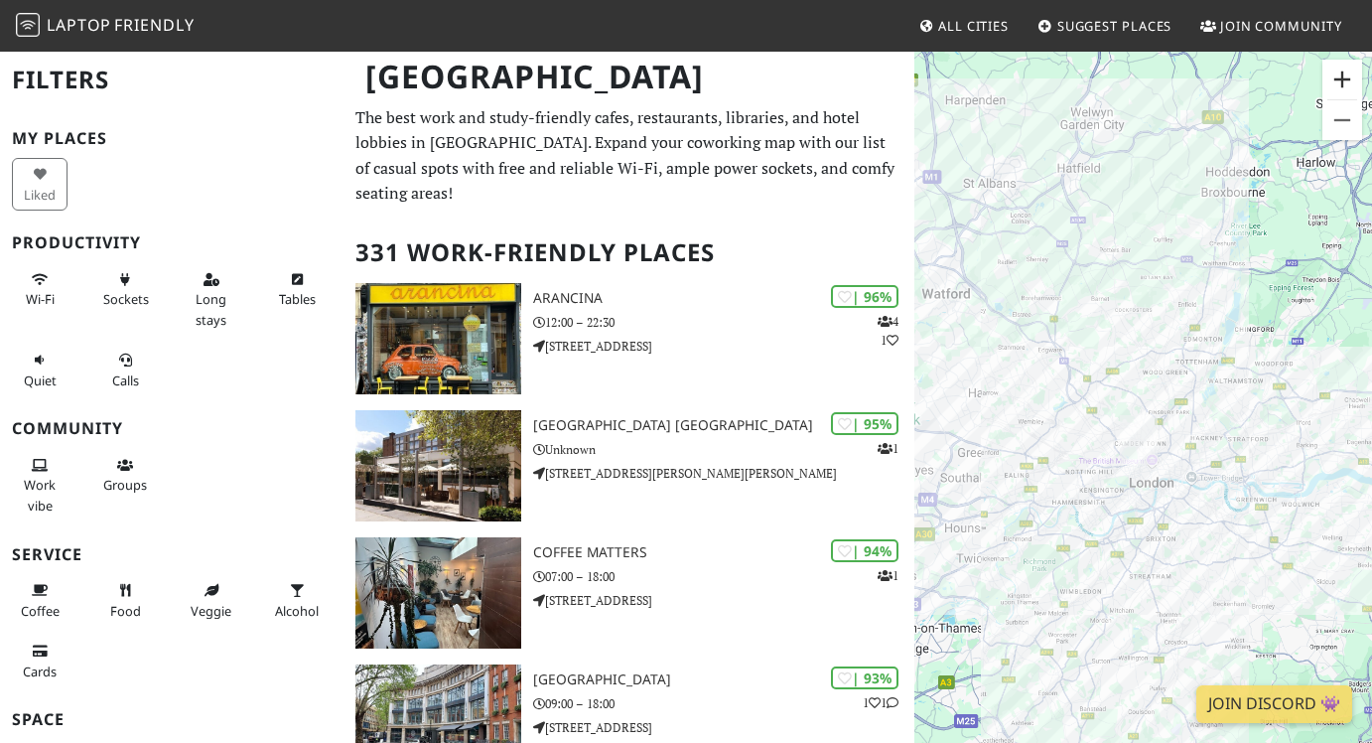
click at [1339, 89] on button "Zoom in" at bounding box center [1342, 80] width 40 height 40
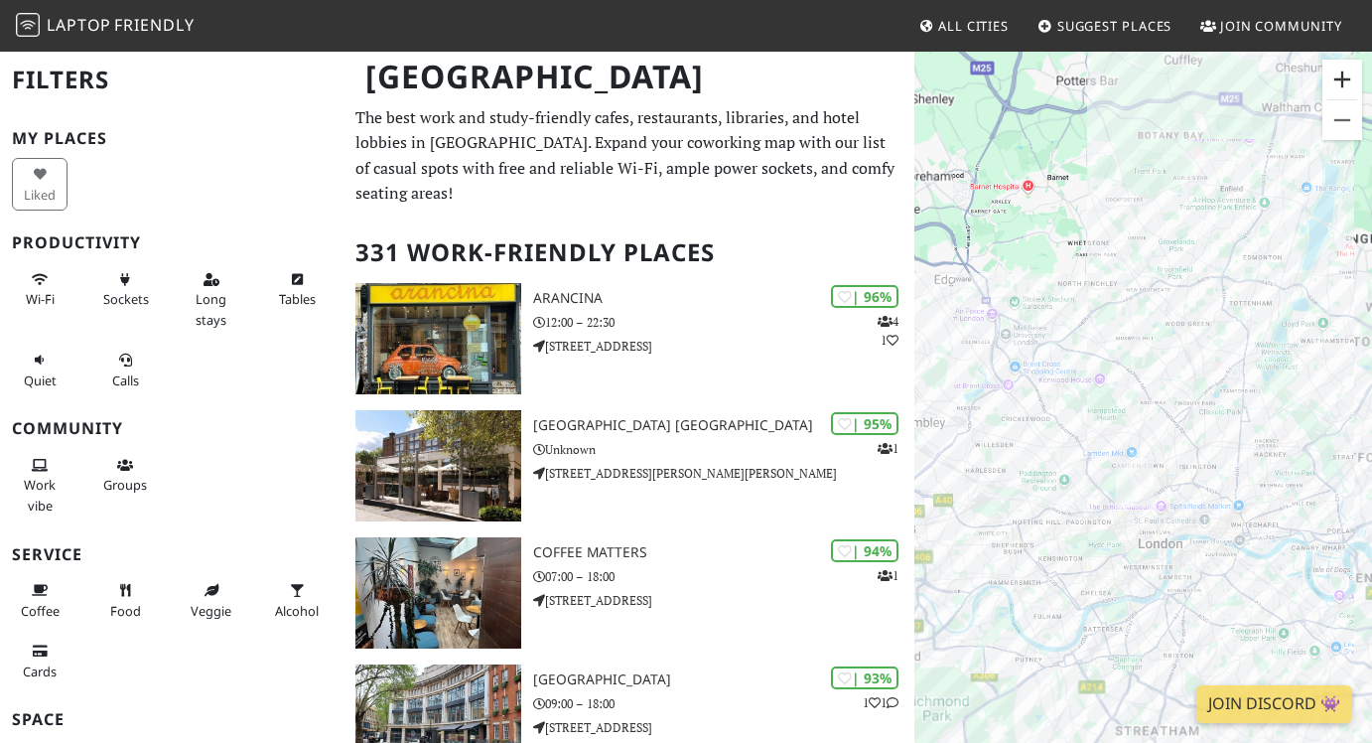
click at [1339, 89] on button "Zoom in" at bounding box center [1342, 80] width 40 height 40
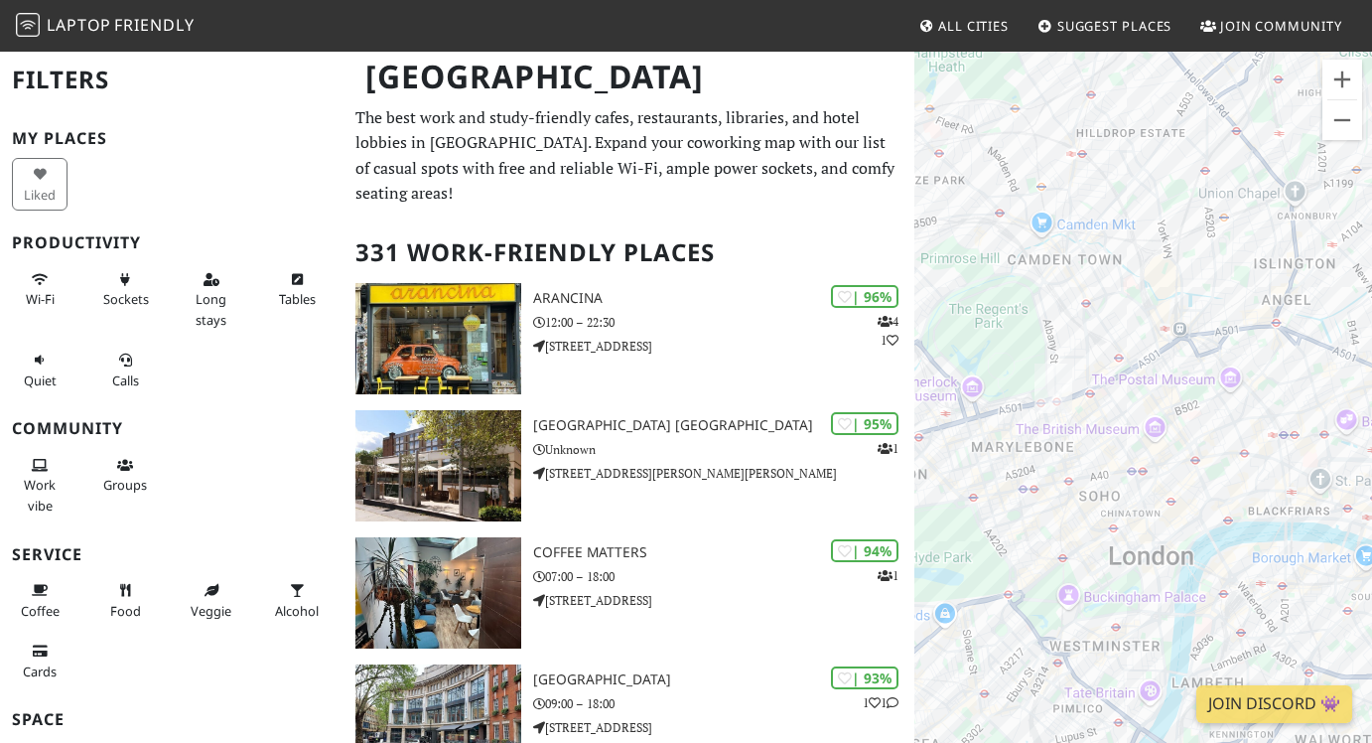
drag, startPoint x: 1247, startPoint y: 543, endPoint x: 1192, endPoint y: 208, distance: 340.0
click at [1192, 208] on div "To navigate, press the arrow keys." at bounding box center [1143, 421] width 458 height 743
click at [1338, 79] on button "Zoom in" at bounding box center [1342, 80] width 40 height 40
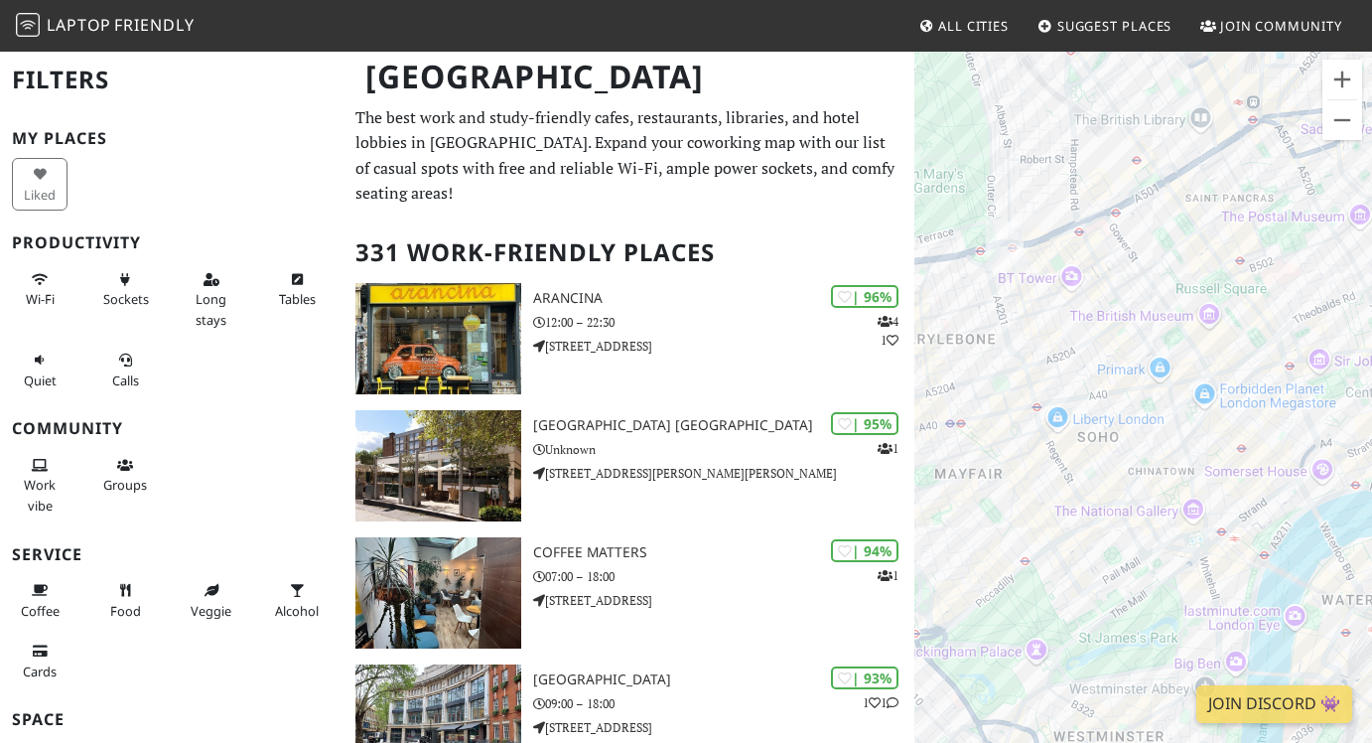
drag, startPoint x: 1162, startPoint y: 364, endPoint x: 1205, endPoint y: 223, distance: 147.6
click at [1205, 223] on div "To navigate, press the arrow keys." at bounding box center [1143, 421] width 458 height 743
click at [1339, 78] on button "Zoom in" at bounding box center [1342, 80] width 40 height 40
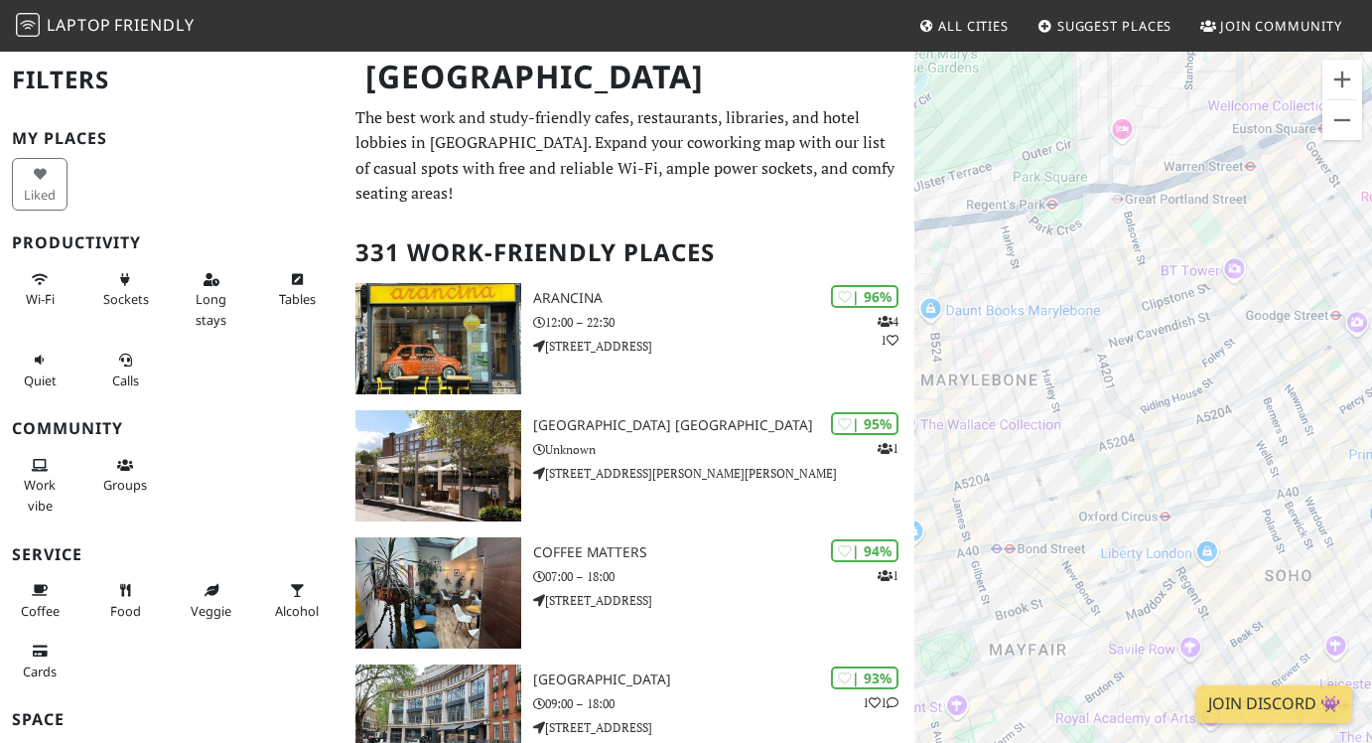
drag, startPoint x: 1092, startPoint y: 241, endPoint x: 1330, endPoint y: 371, distance: 271.5
click at [1330, 371] on div "To navigate, press the arrow keys." at bounding box center [1143, 421] width 458 height 743
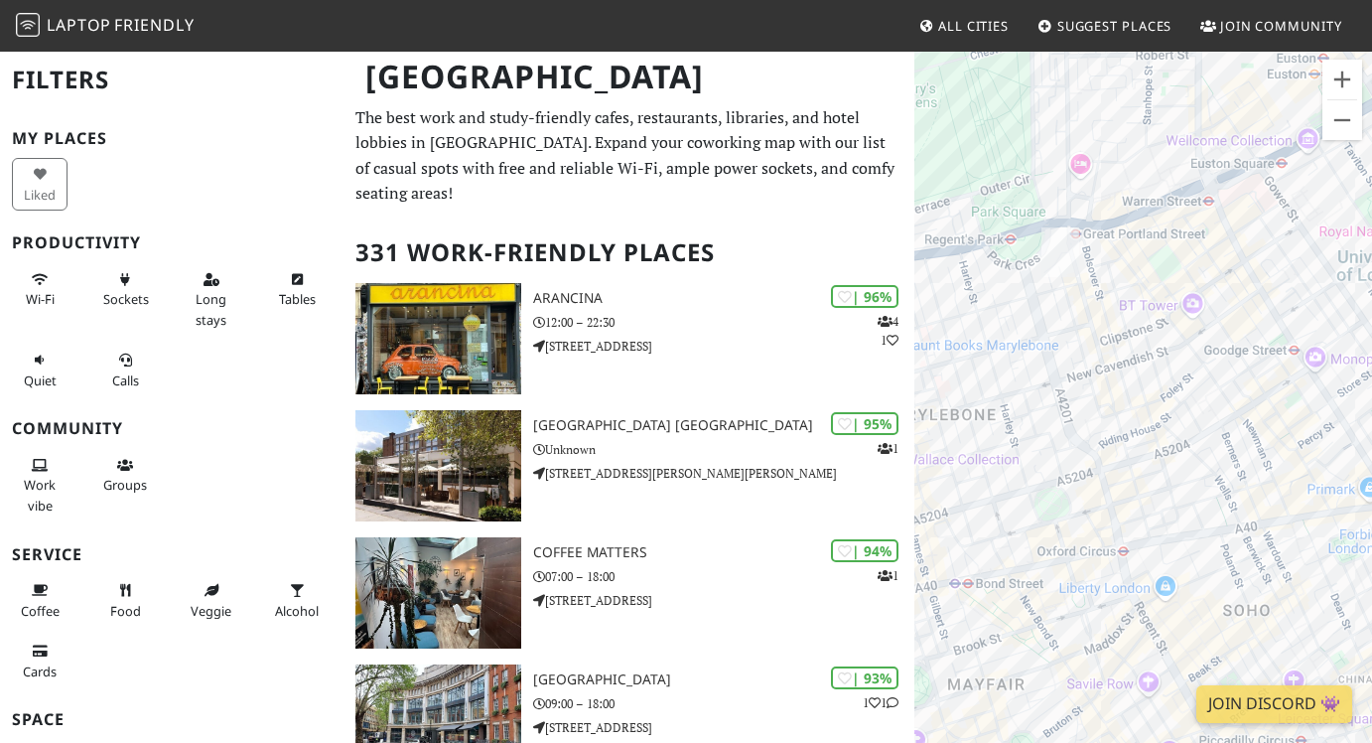
drag, startPoint x: 1260, startPoint y: 435, endPoint x: 1207, endPoint y: 457, distance: 57.0
click at [1207, 457] on div "To navigate, press the arrow keys." at bounding box center [1143, 421] width 458 height 743
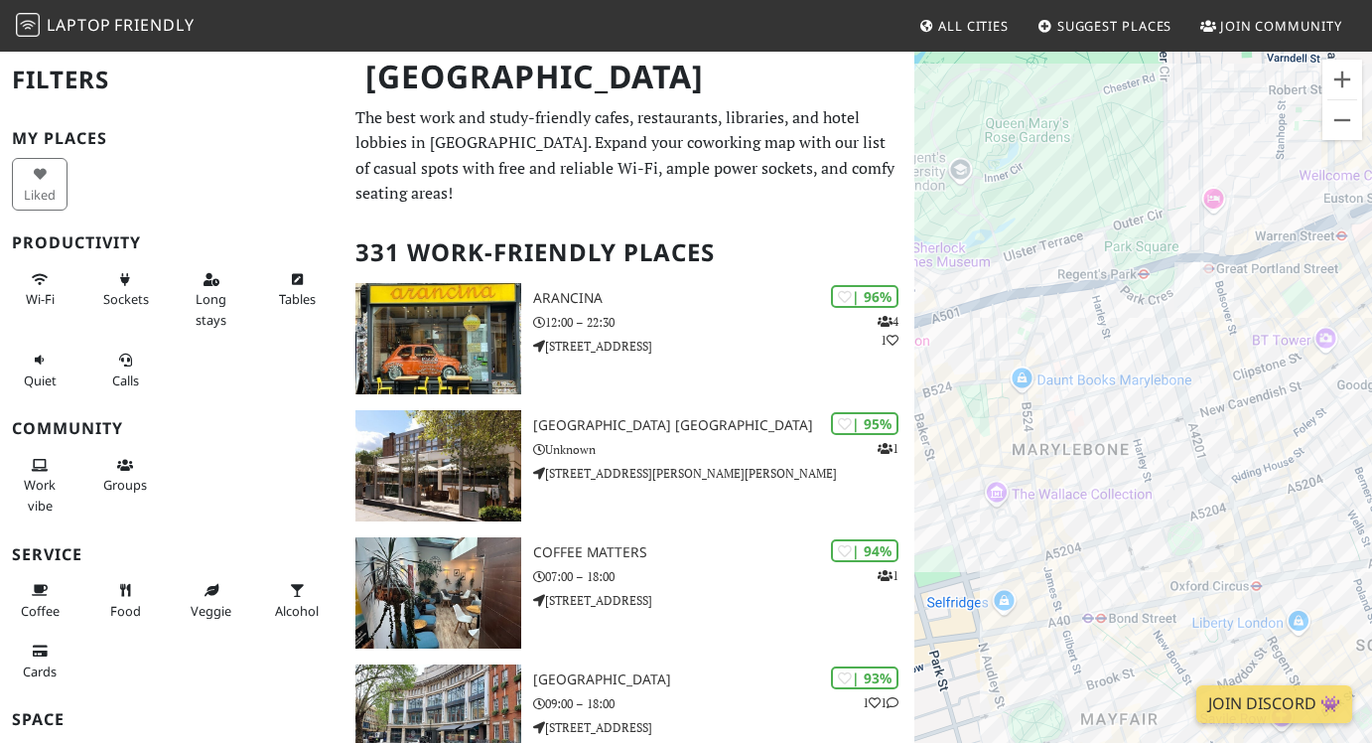
drag, startPoint x: 1209, startPoint y: 374, endPoint x: 1363, endPoint y: 413, distance: 158.7
click at [1363, 413] on div "To navigate, press the arrow keys." at bounding box center [1143, 421] width 458 height 743
click at [1019, 377] on div "To navigate, press the arrow keys. 31 below" at bounding box center [1143, 421] width 458 height 743
click at [1076, 384] on div "To navigate, press the arrow keys. 31 below" at bounding box center [1143, 421] width 458 height 743
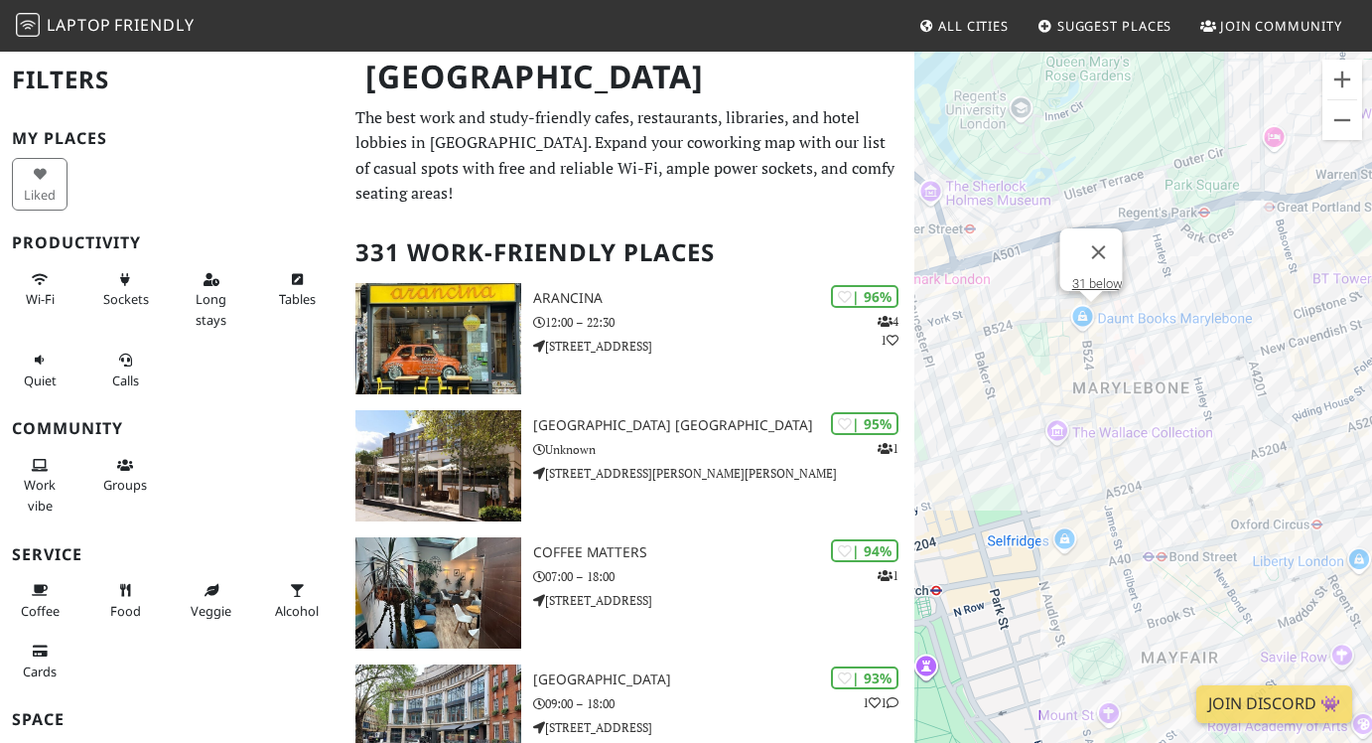
drag, startPoint x: 1079, startPoint y: 410, endPoint x: 1151, endPoint y: 334, distance: 104.7
click at [1151, 335] on div "To navigate, press the arrow keys. 31 below" at bounding box center [1143, 421] width 458 height 743
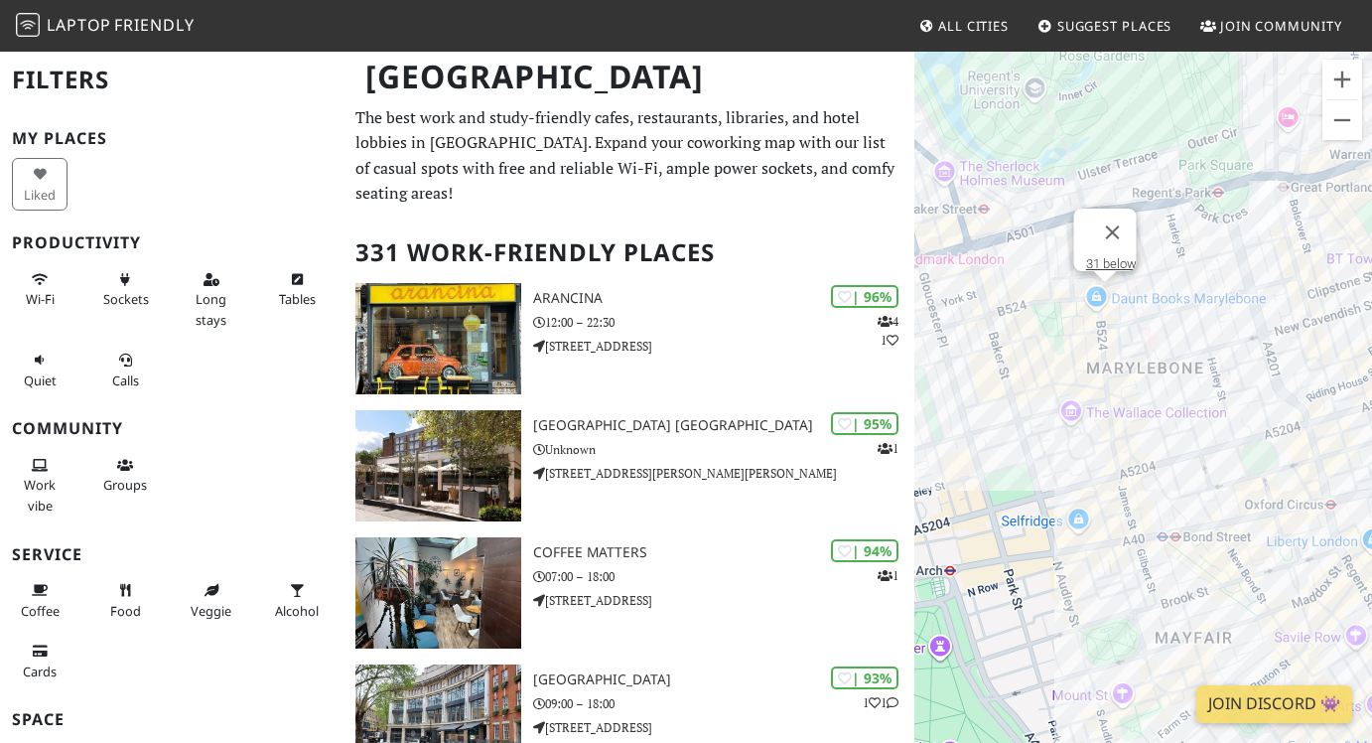
click at [1128, 415] on div "To navigate, press the arrow keys. 31 below" at bounding box center [1143, 421] width 458 height 743
